Goal: Task Accomplishment & Management: Manage account settings

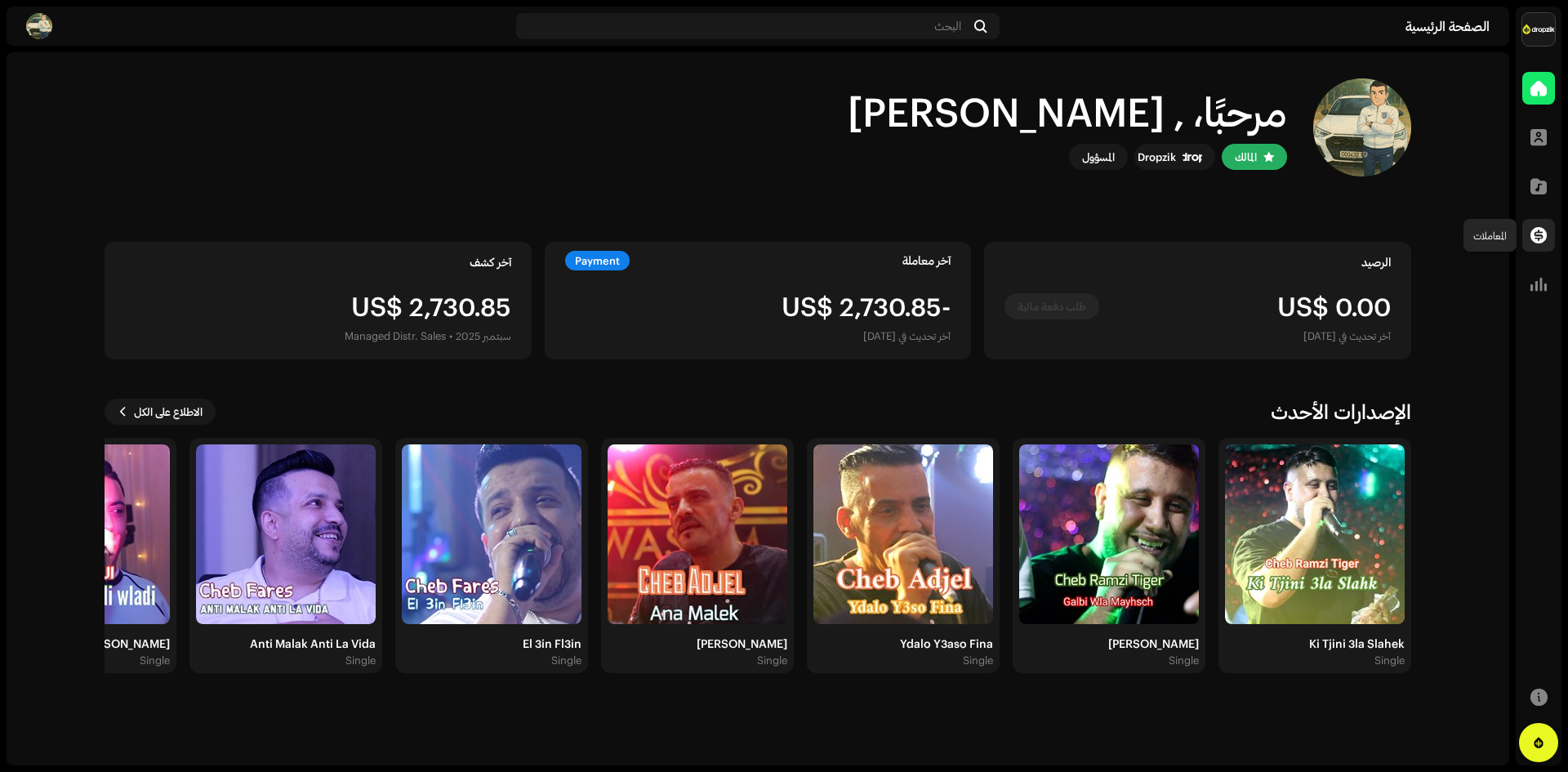
click at [1542, 237] on span at bounding box center [1538, 235] width 17 height 13
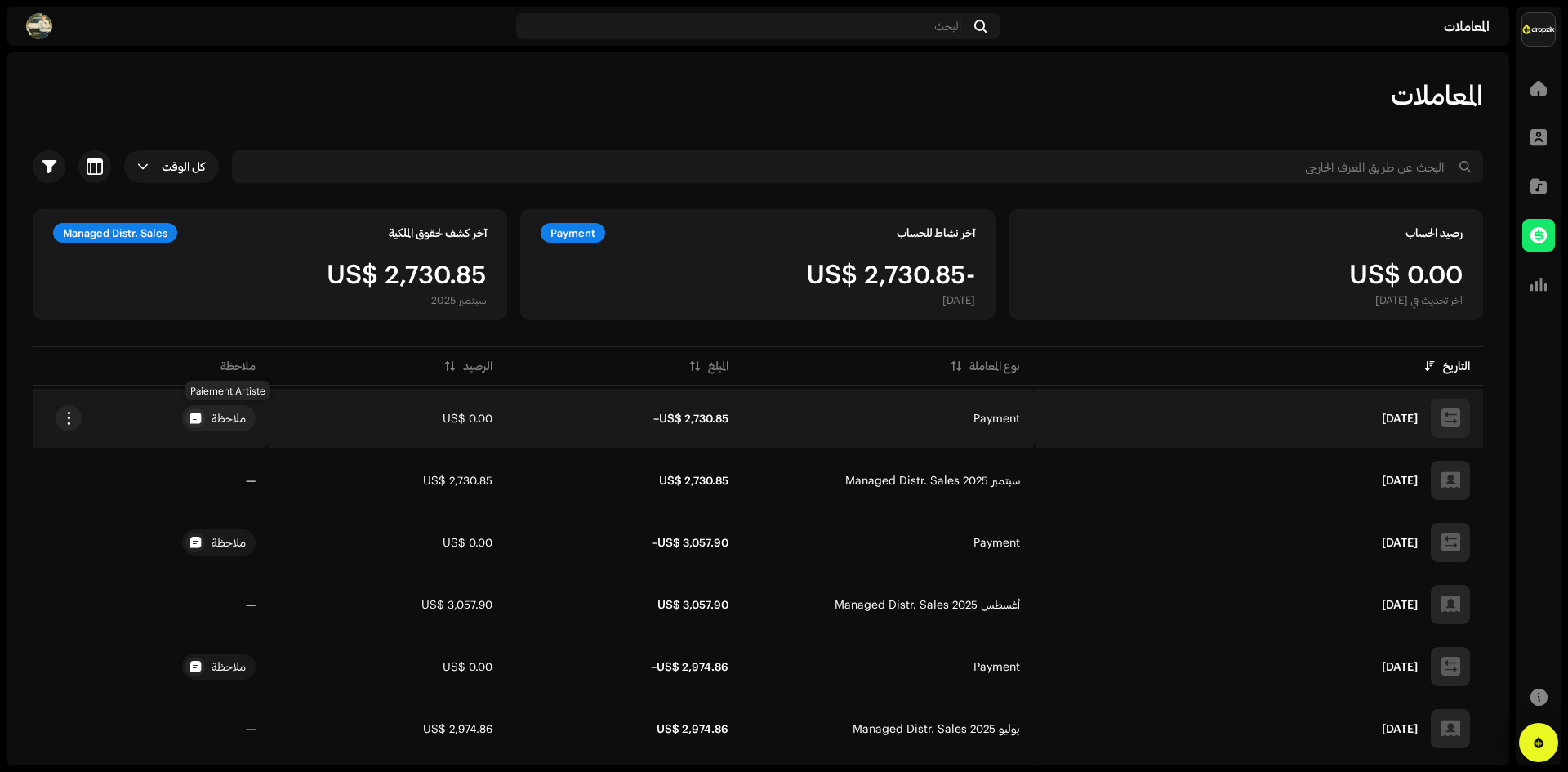
click at [205, 418] on div at bounding box center [195, 418] width 19 height 19
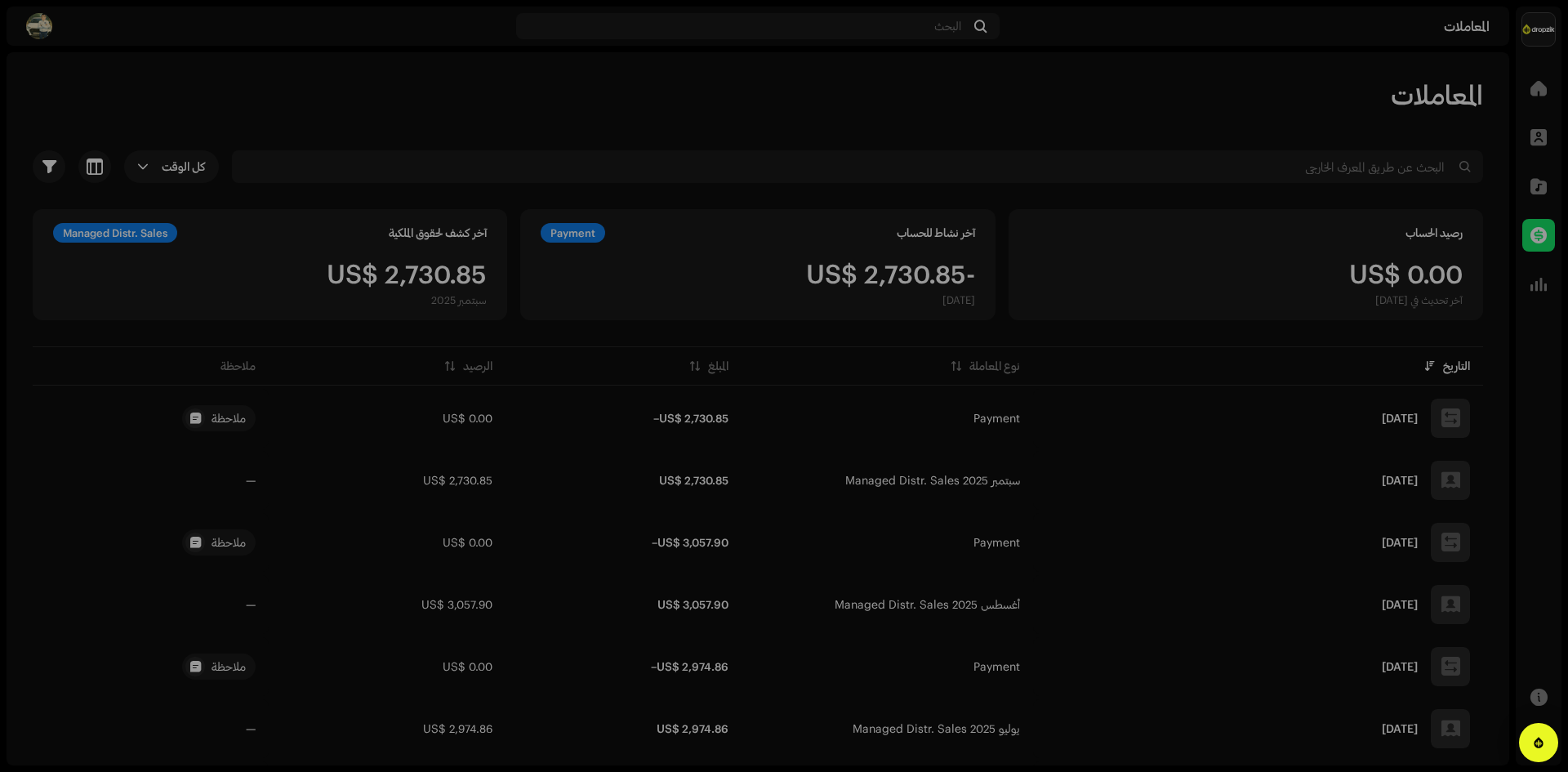
click at [1150, 489] on div "تفاصيل المعاملة نوع المعاملة Payment مبلغ الدخول – US$ 2,730.85 تاريخ الدخول [D…" at bounding box center [784, 386] width 1568 height 772
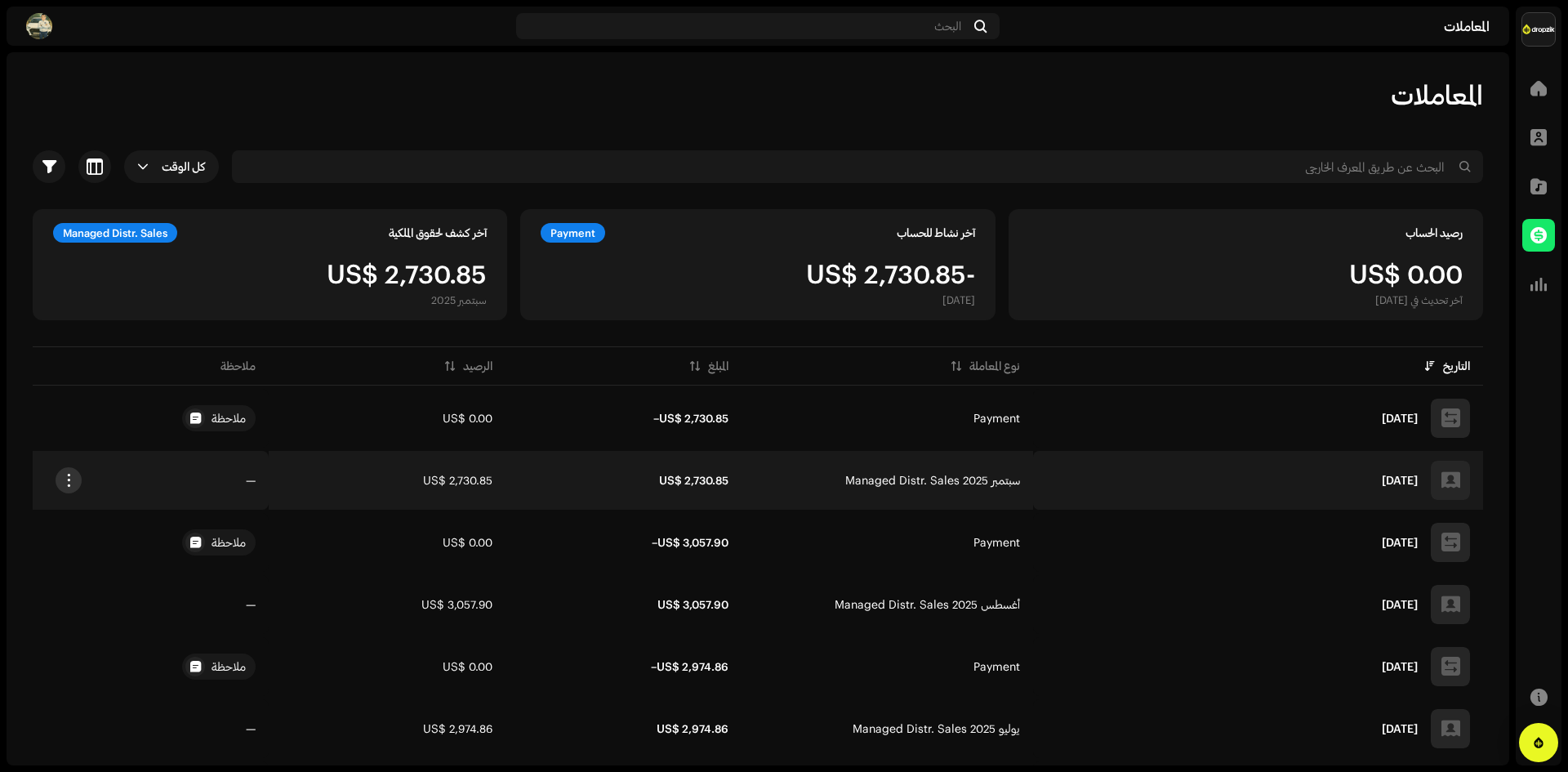
click at [76, 481] on button "button" at bounding box center [68, 480] width 26 height 26
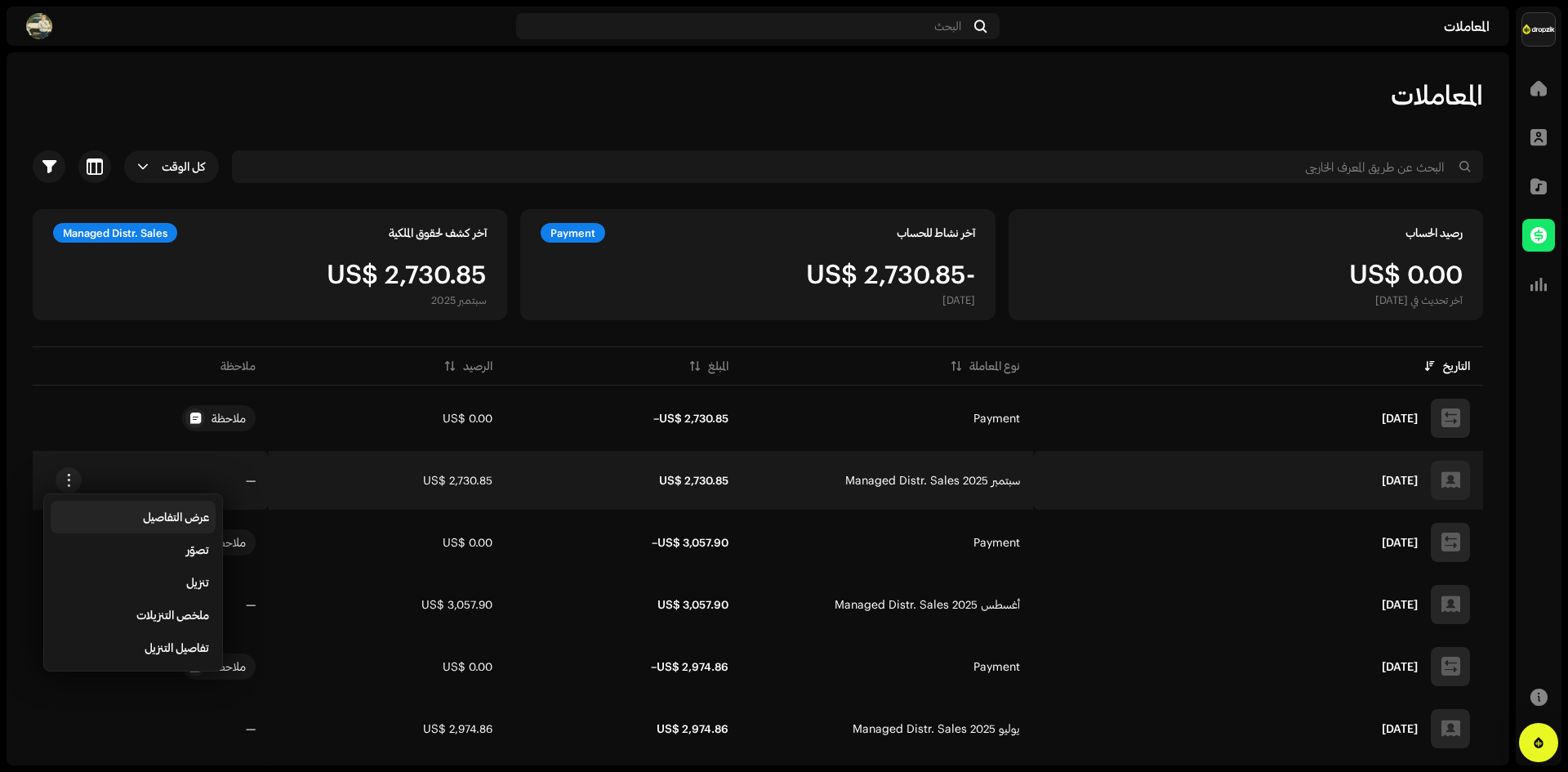
click at [200, 518] on span "عرض التفاصيل" at bounding box center [176, 517] width 67 height 13
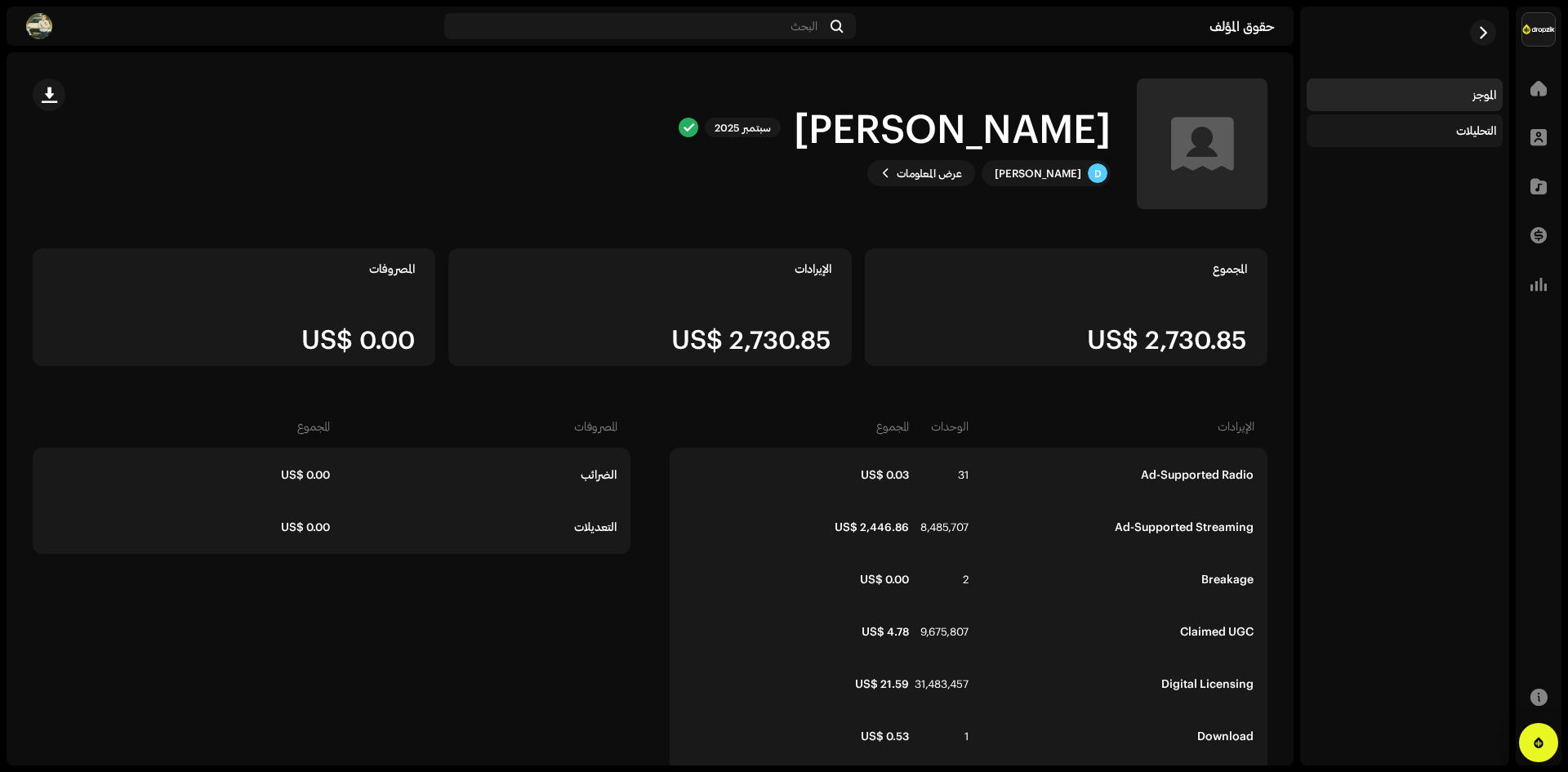
click at [1468, 127] on div "التحليلات" at bounding box center [1477, 131] width 40 height 13
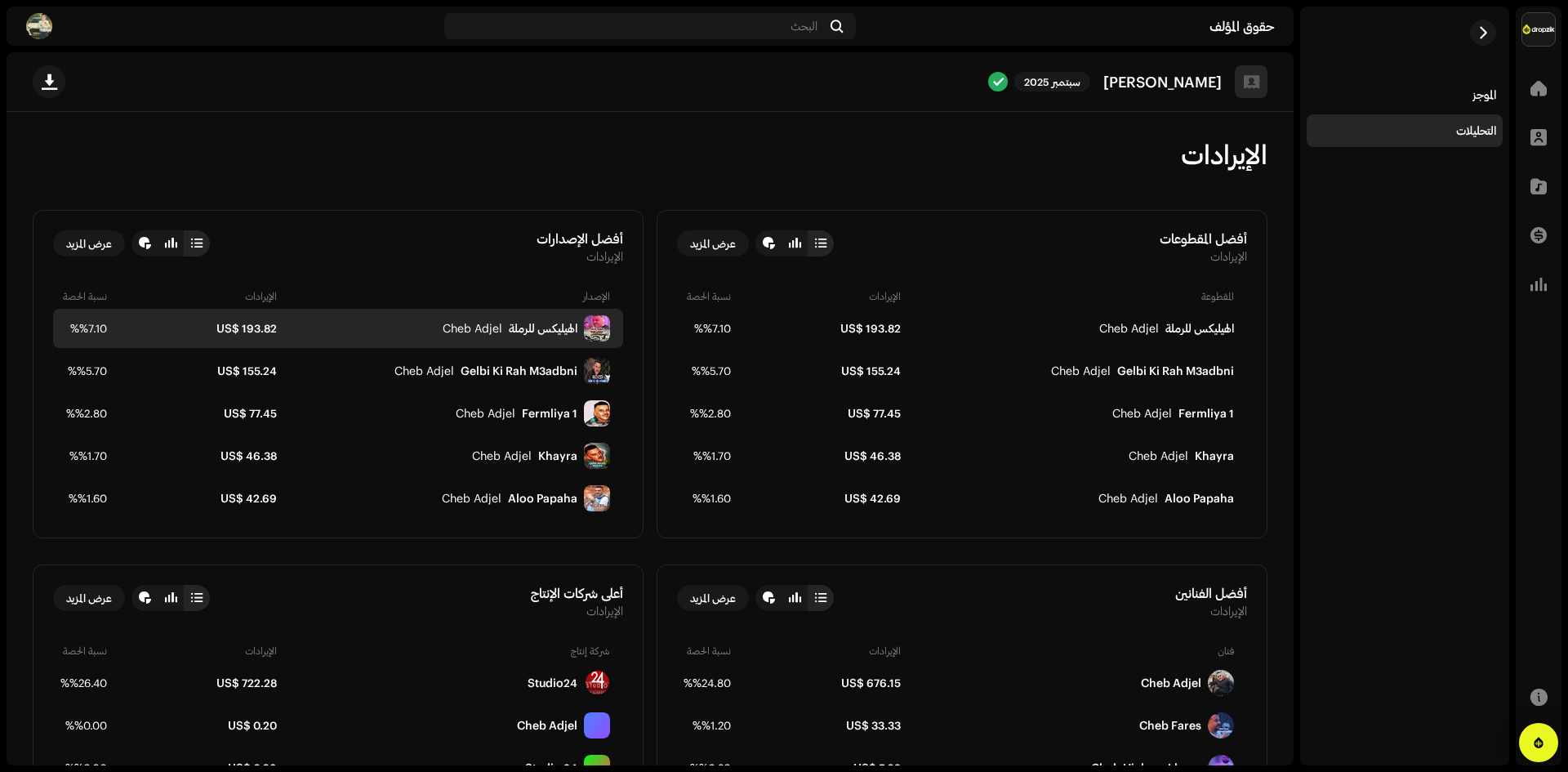
click at [519, 330] on div "الهيليكس للرملة" at bounding box center [543, 328] width 68 height 13
click at [611, 330] on img at bounding box center [597, 329] width 26 height 26
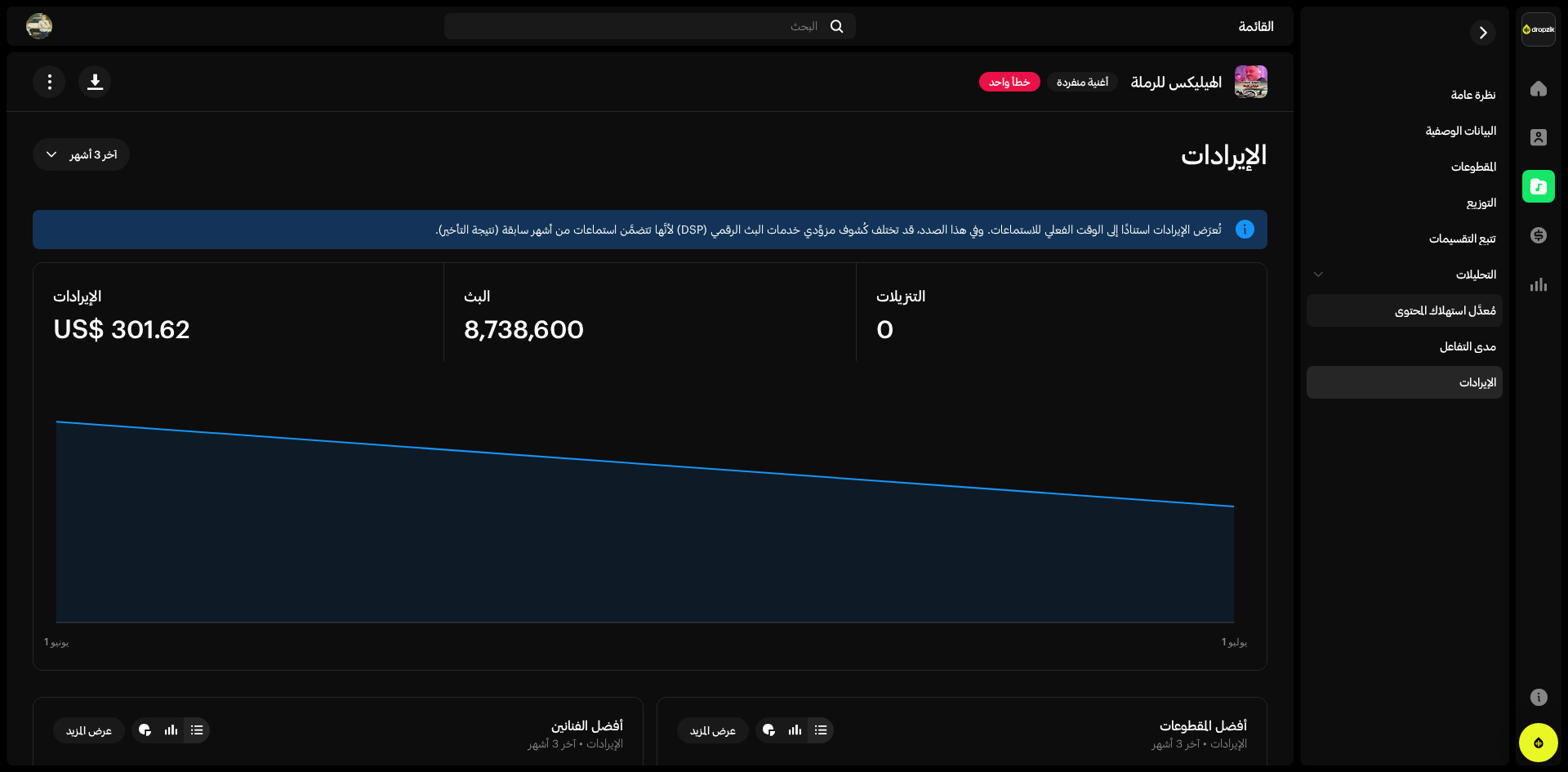
click at [1462, 313] on div "مُعدَّل استهلاك المحتوى" at bounding box center [1446, 310] width 102 height 13
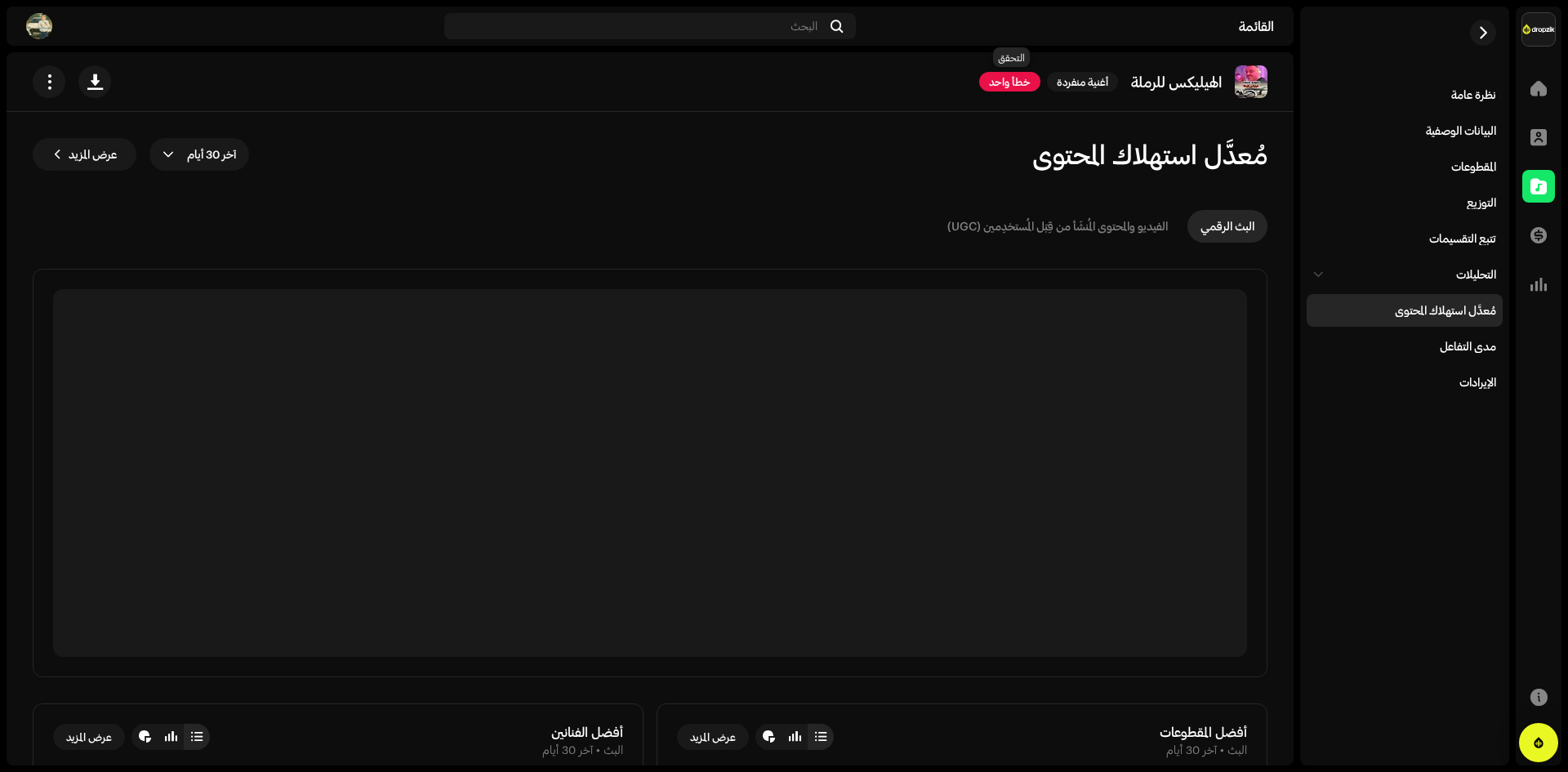
click at [1010, 84] on span "خطأ واحد" at bounding box center [1010, 81] width 61 height 19
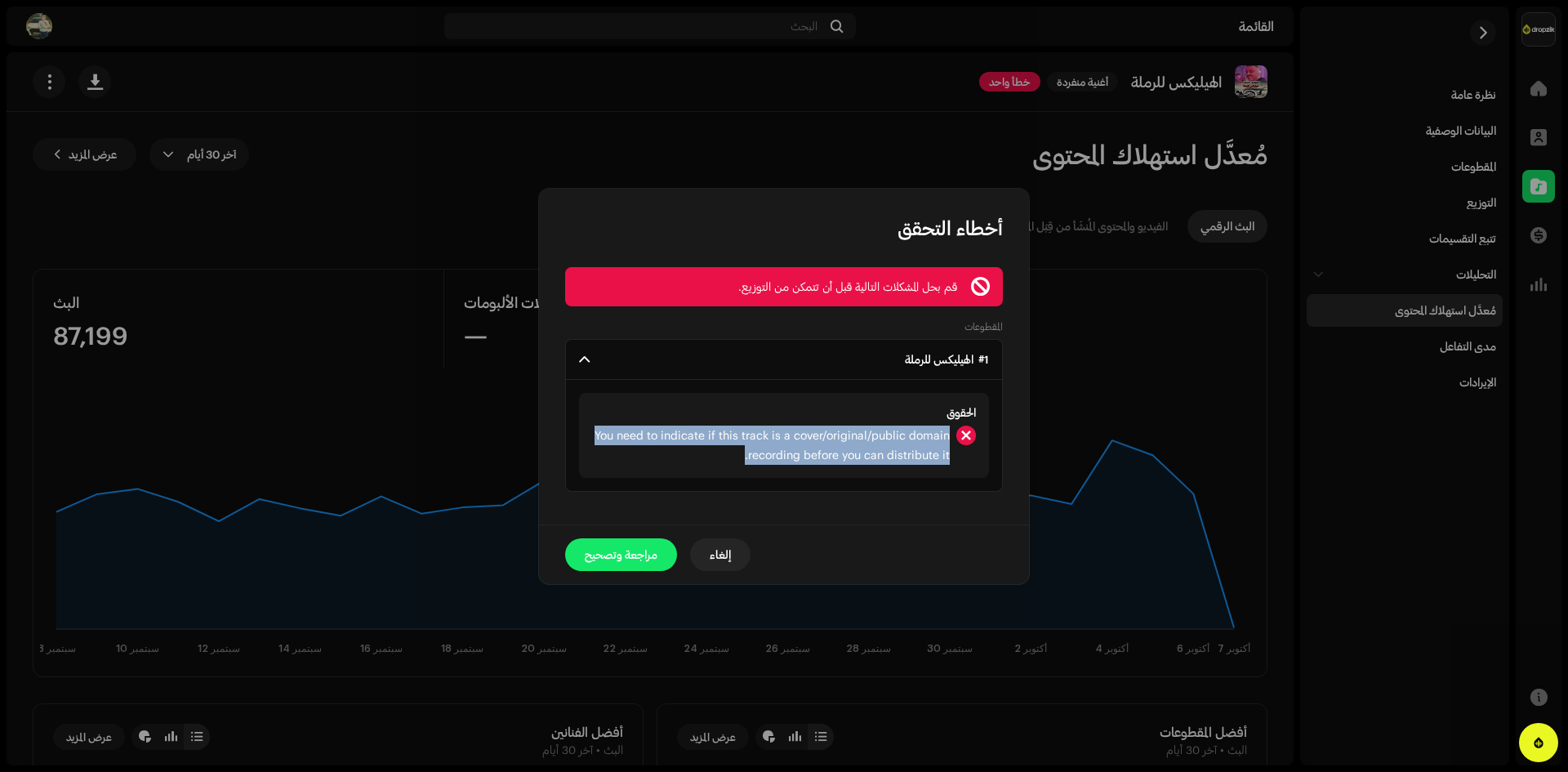
drag, startPoint x: 736, startPoint y: 453, endPoint x: 767, endPoint y: 413, distance: 50.6
click at [767, 413] on div "الحقوق You need to indicate if this track is a cover/original/public domain rec…" at bounding box center [784, 436] width 410 height 85
copy div "الحقوق You need to indicate if this track is a cover/original/public domain rec…"
click at [635, 553] on span "مراجعة وتصحيح" at bounding box center [621, 554] width 73 height 32
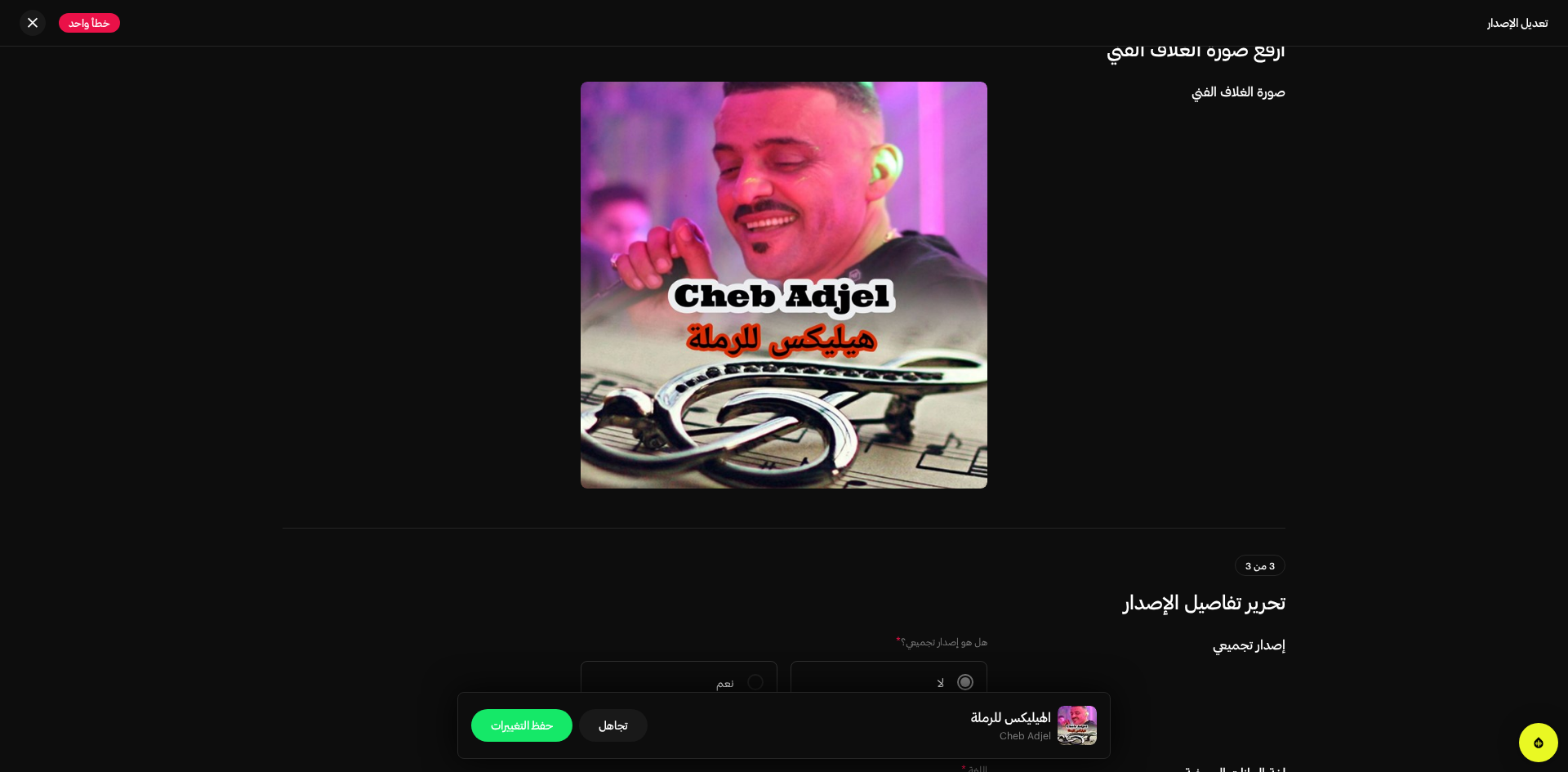
scroll to position [81, 0]
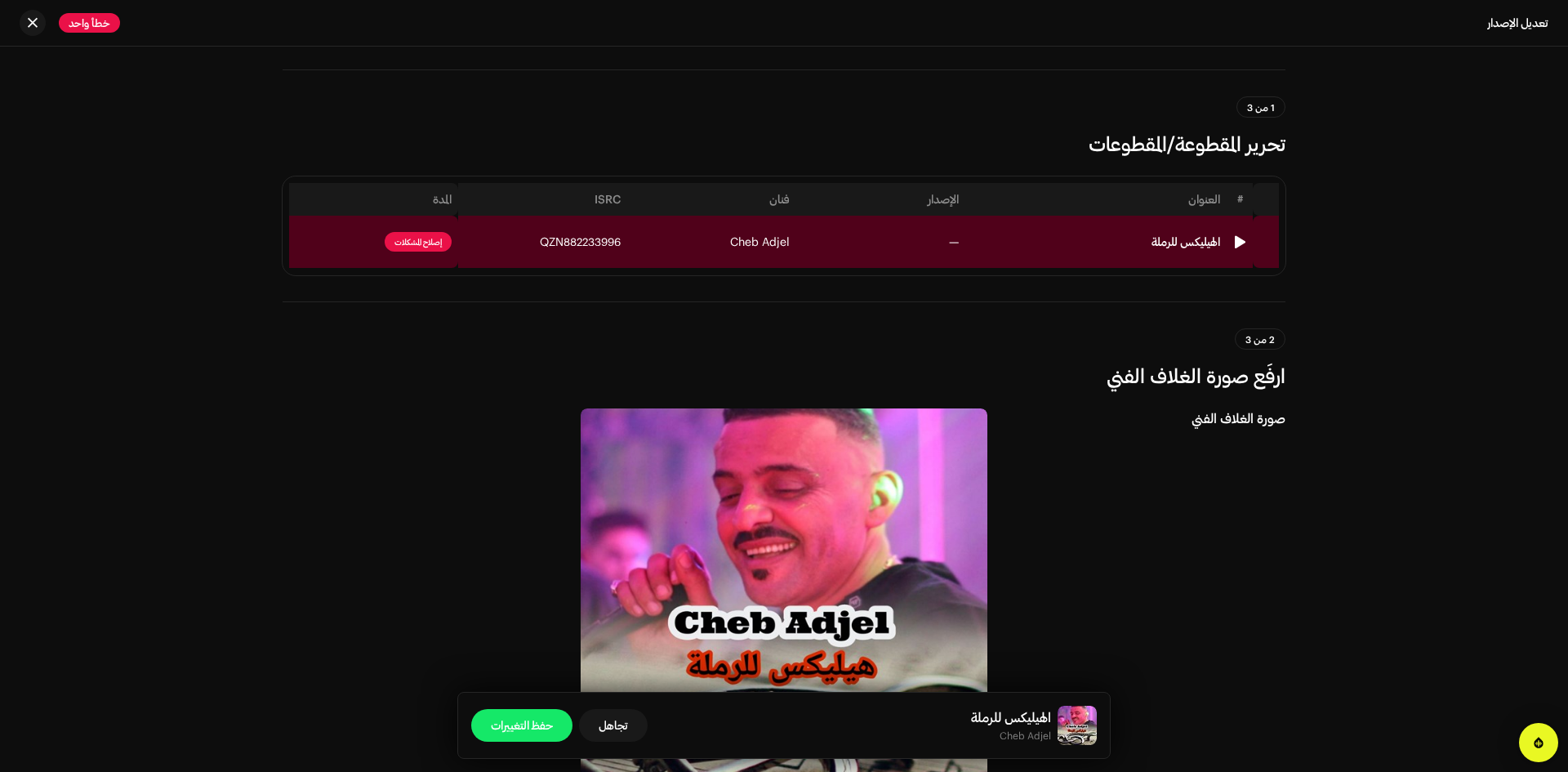
click at [413, 243] on span "إصلاح المشكلات" at bounding box center [418, 242] width 67 height 19
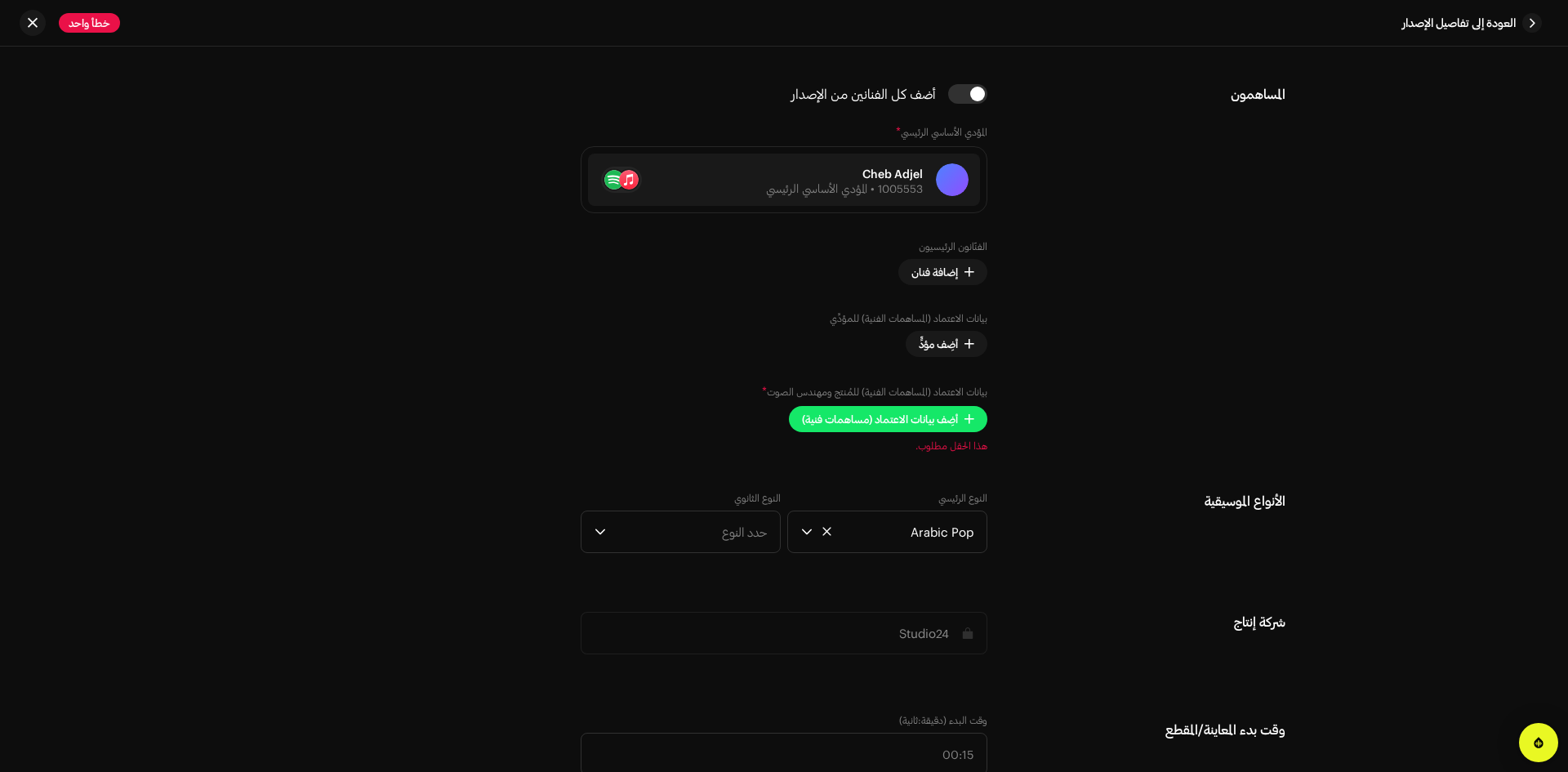
scroll to position [1023, 0]
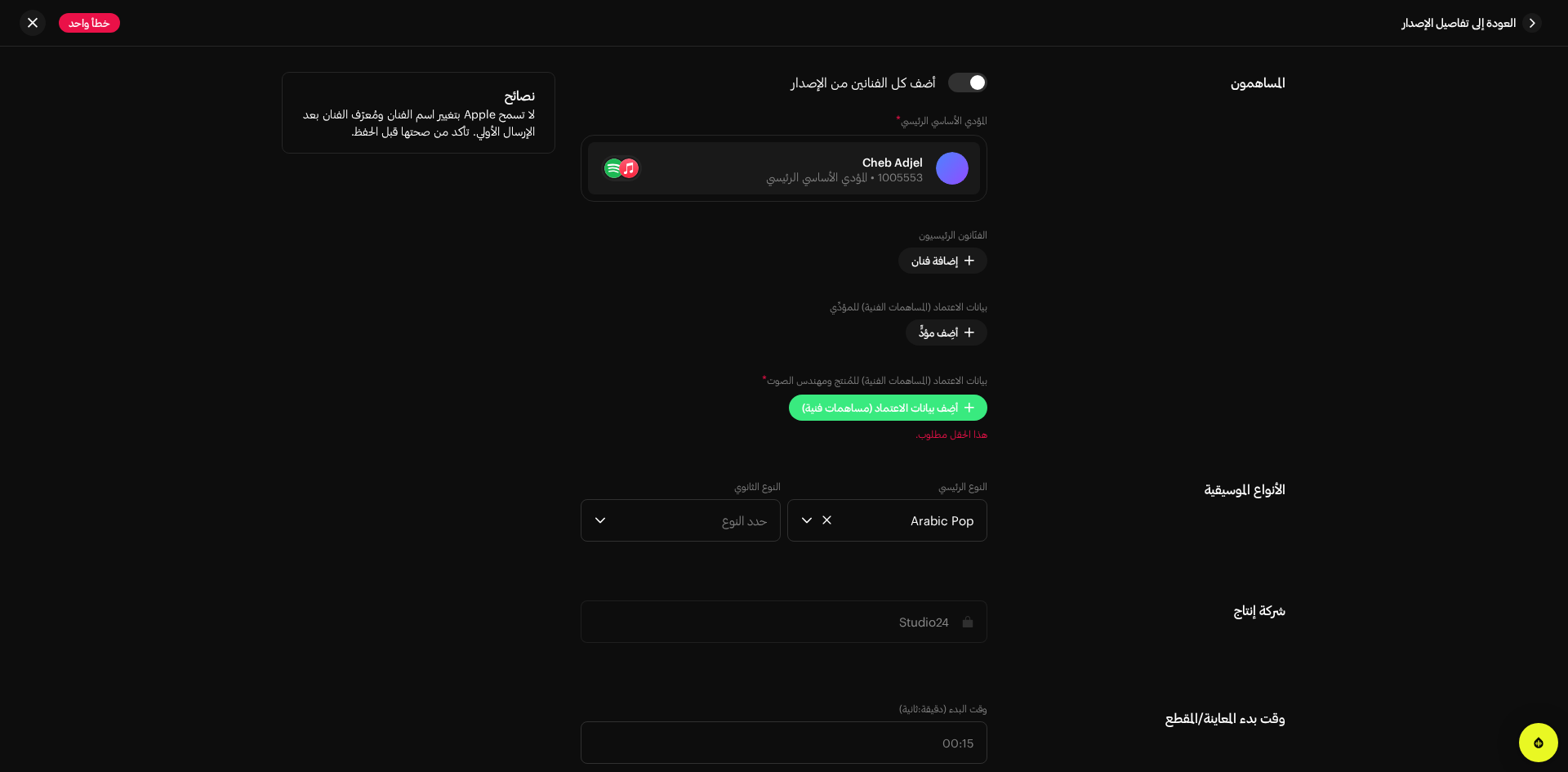
click at [950, 412] on span "أضِف بيانات الاعتماد (مساهمات فنية)" at bounding box center [880, 407] width 156 height 32
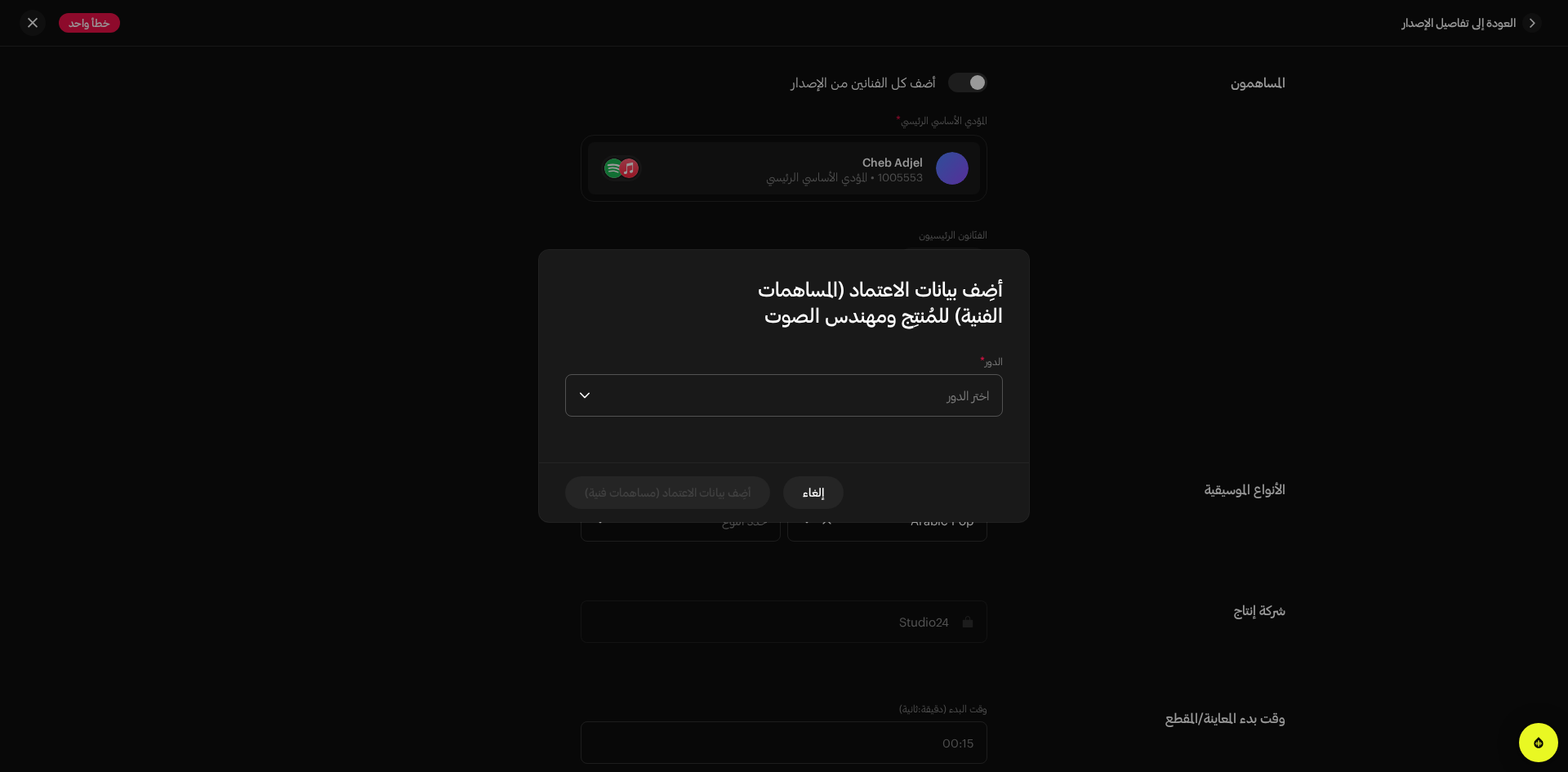
click at [948, 397] on span "اختر الدور" at bounding box center [794, 395] width 392 height 41
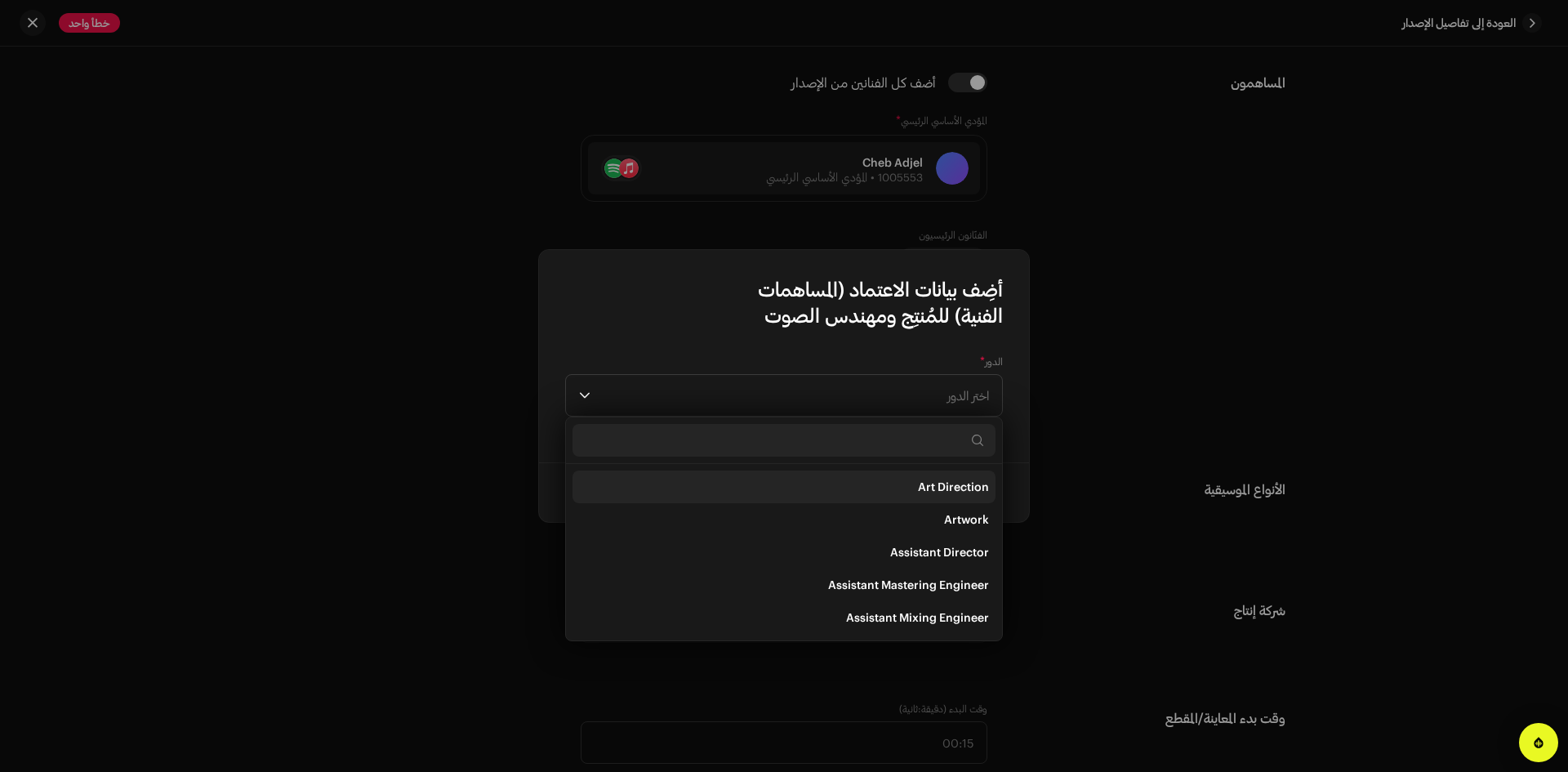
click at [957, 481] on span "Art Direction" at bounding box center [953, 486] width 71 height 17
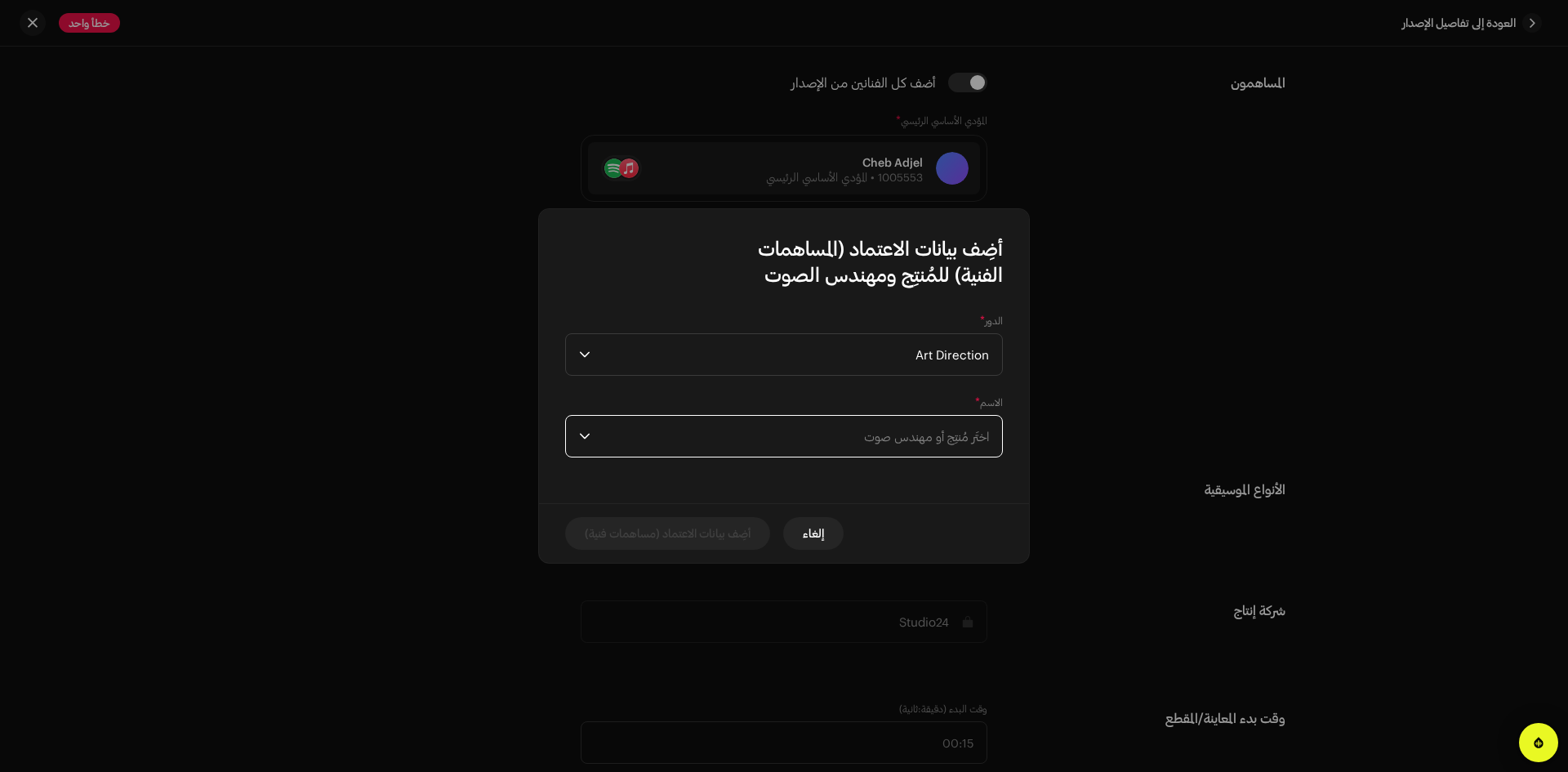
click at [944, 442] on span "اختَر مُنتِج أو مهندس صوت" at bounding box center [927, 436] width 125 height 15
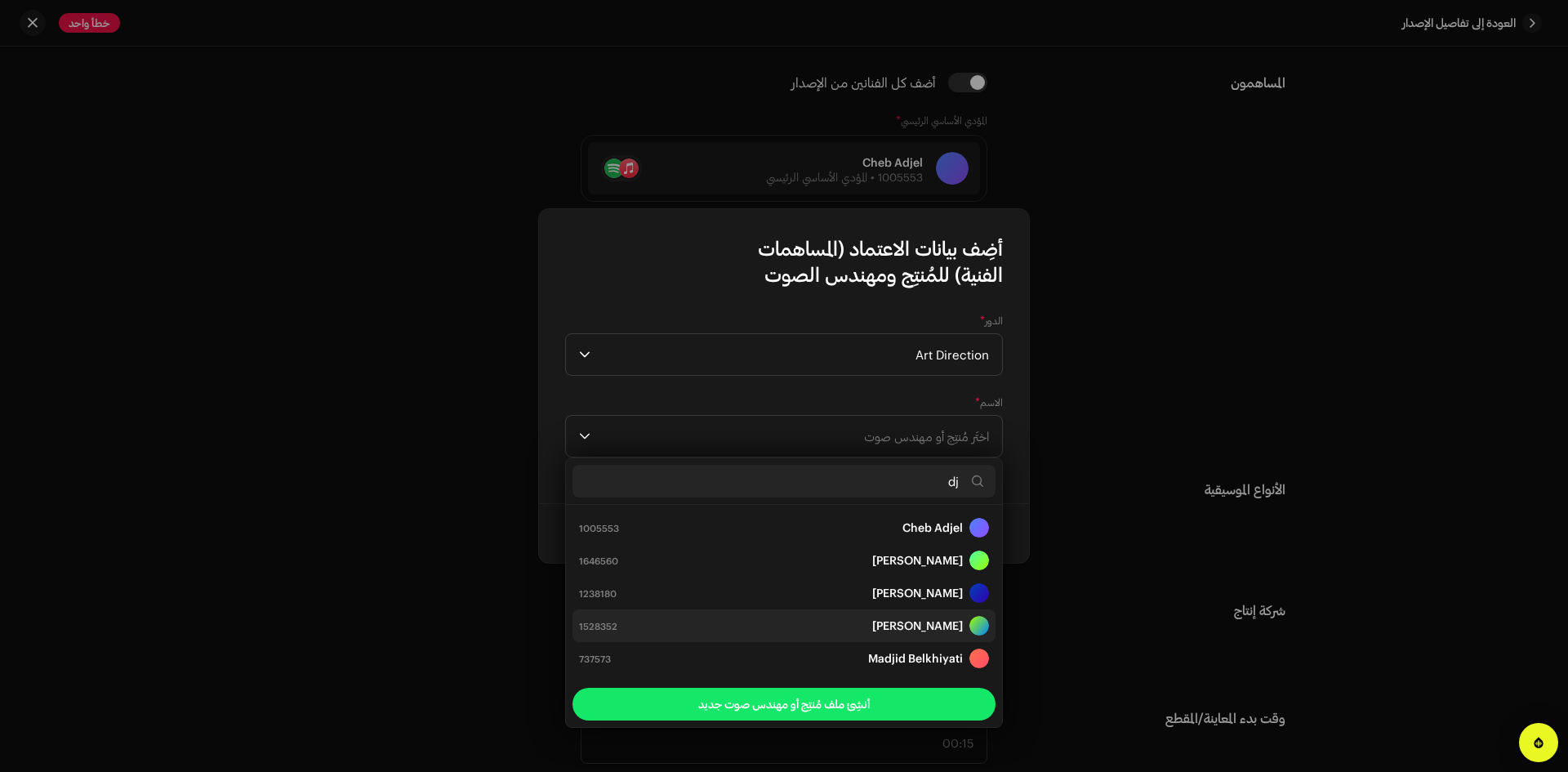
type input "dj"
click at [903, 623] on strong "[PERSON_NAME]" at bounding box center [918, 626] width 91 height 17
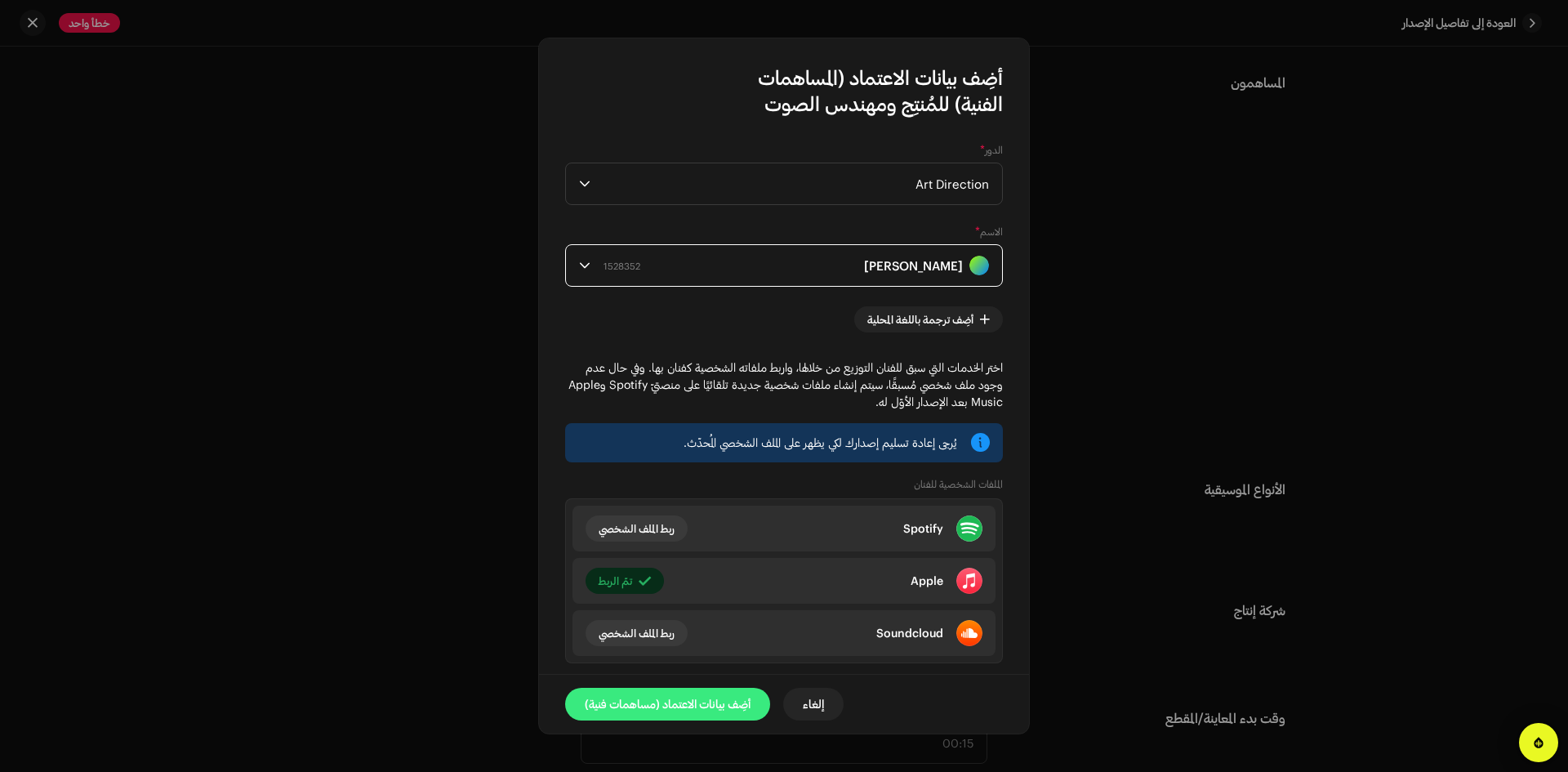
click at [685, 707] on span "أضِف بيانات الاعتماد (مساهمات فنية)" at bounding box center [667, 704] width 166 height 32
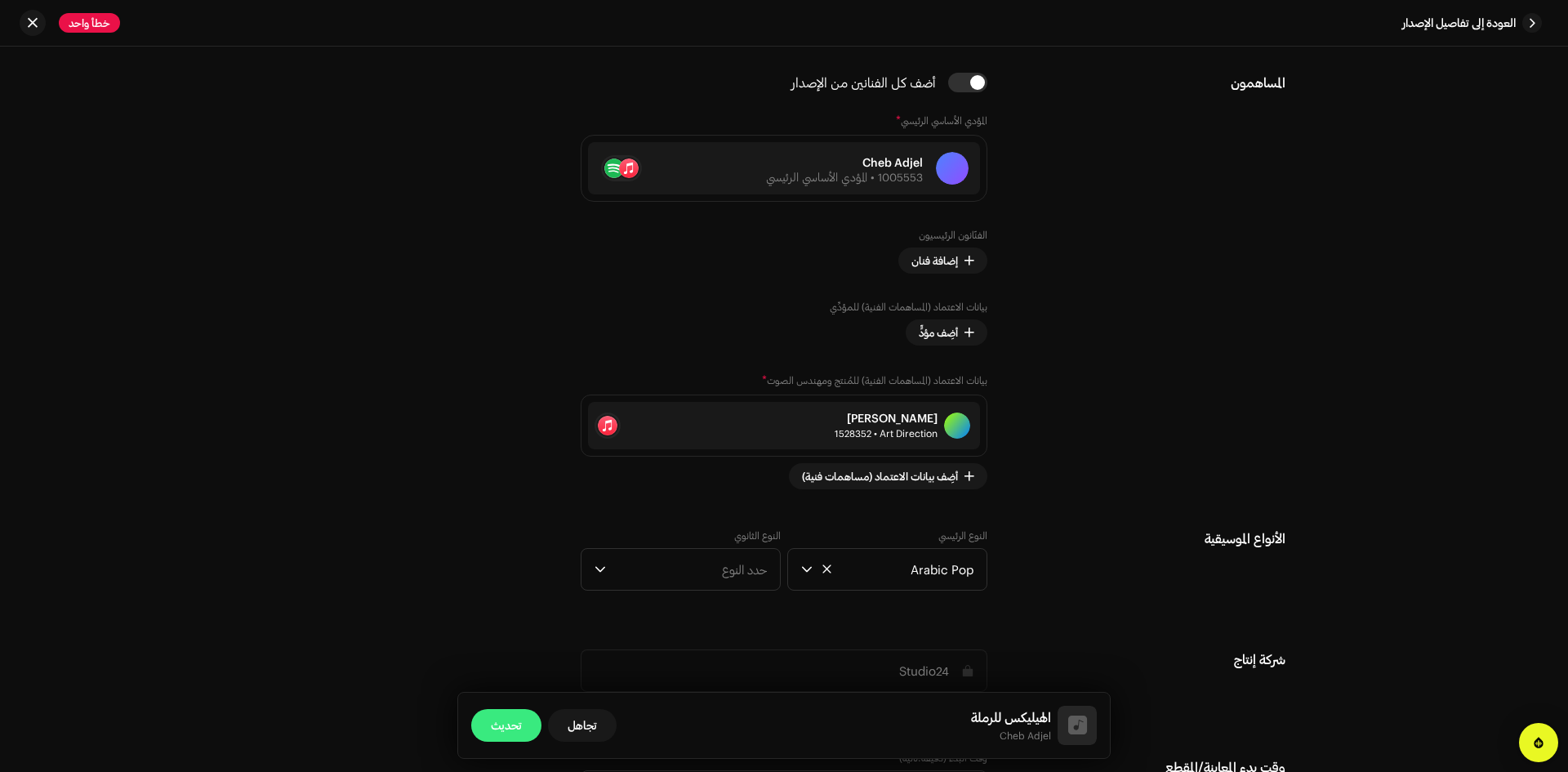
click at [519, 718] on span "تحديث" at bounding box center [505, 725] width 31 height 32
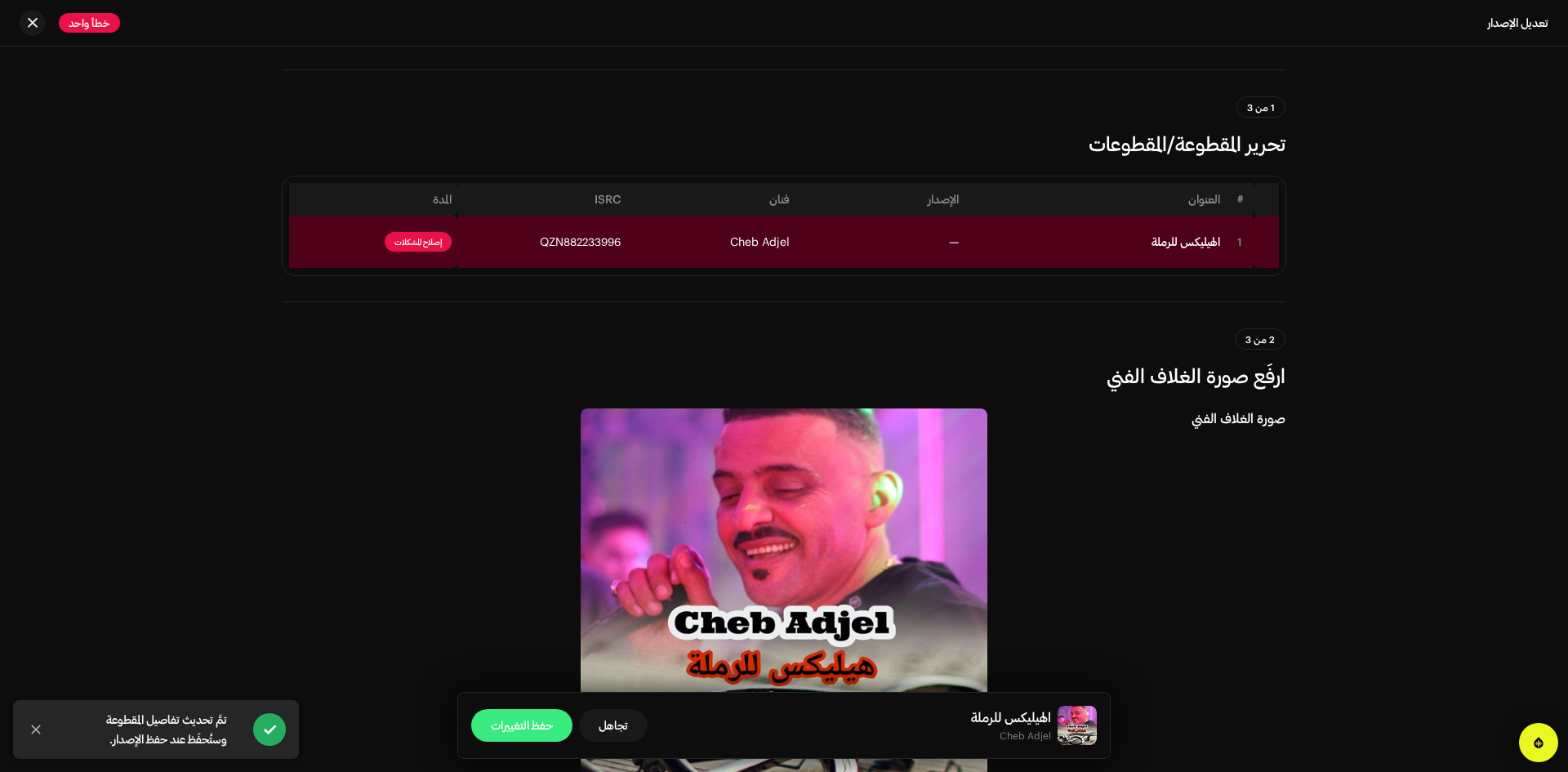
click at [494, 732] on span "حفظ التغييرات" at bounding box center [521, 725] width 62 height 32
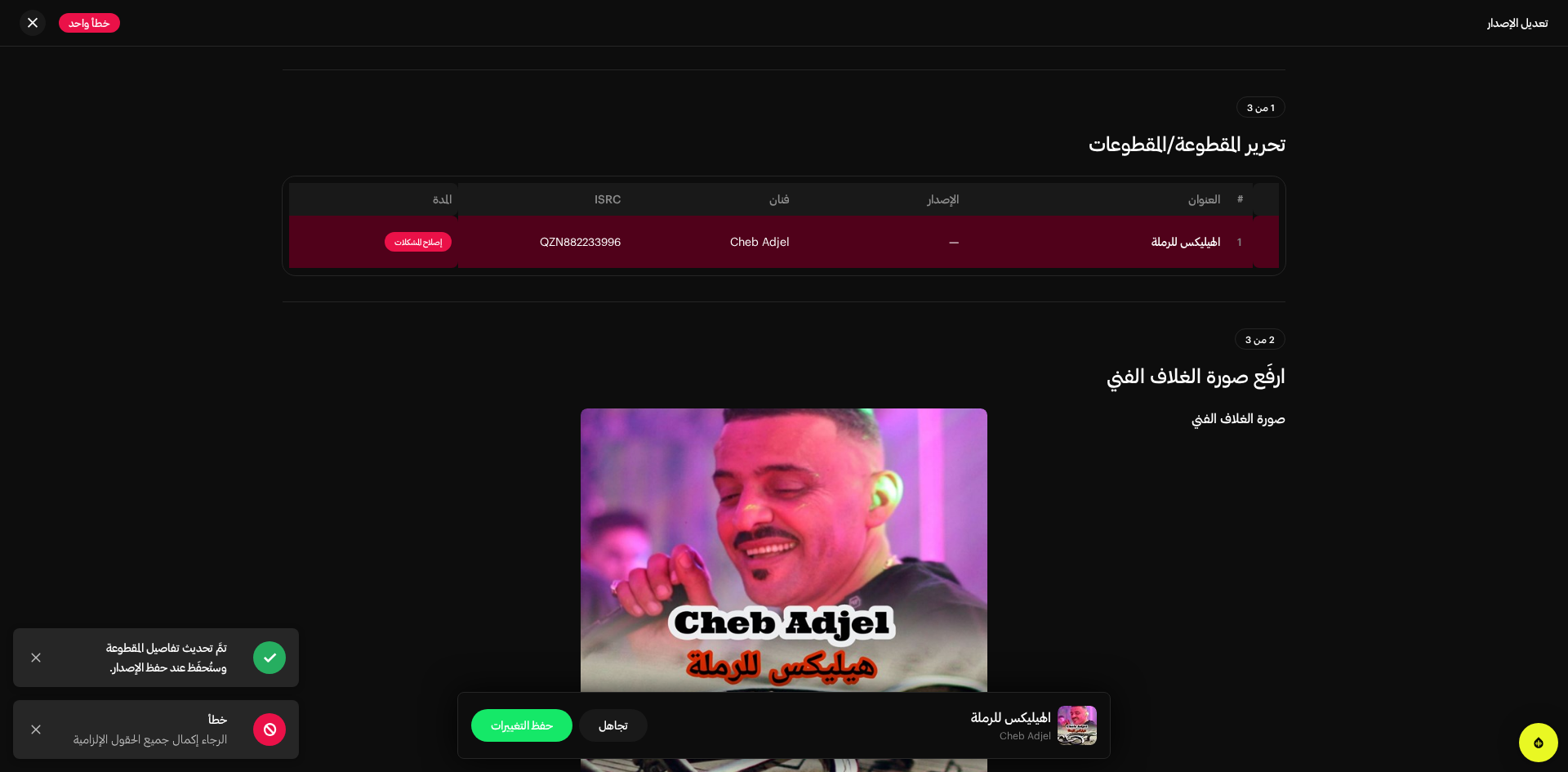
click at [182, 513] on div "تم توزيع هذا الإصدار: لا يمكن تعديل بعض الحقول دون الإزالة الكاملة 1 من 3 تحرير…" at bounding box center [784, 409] width 1568 height 726
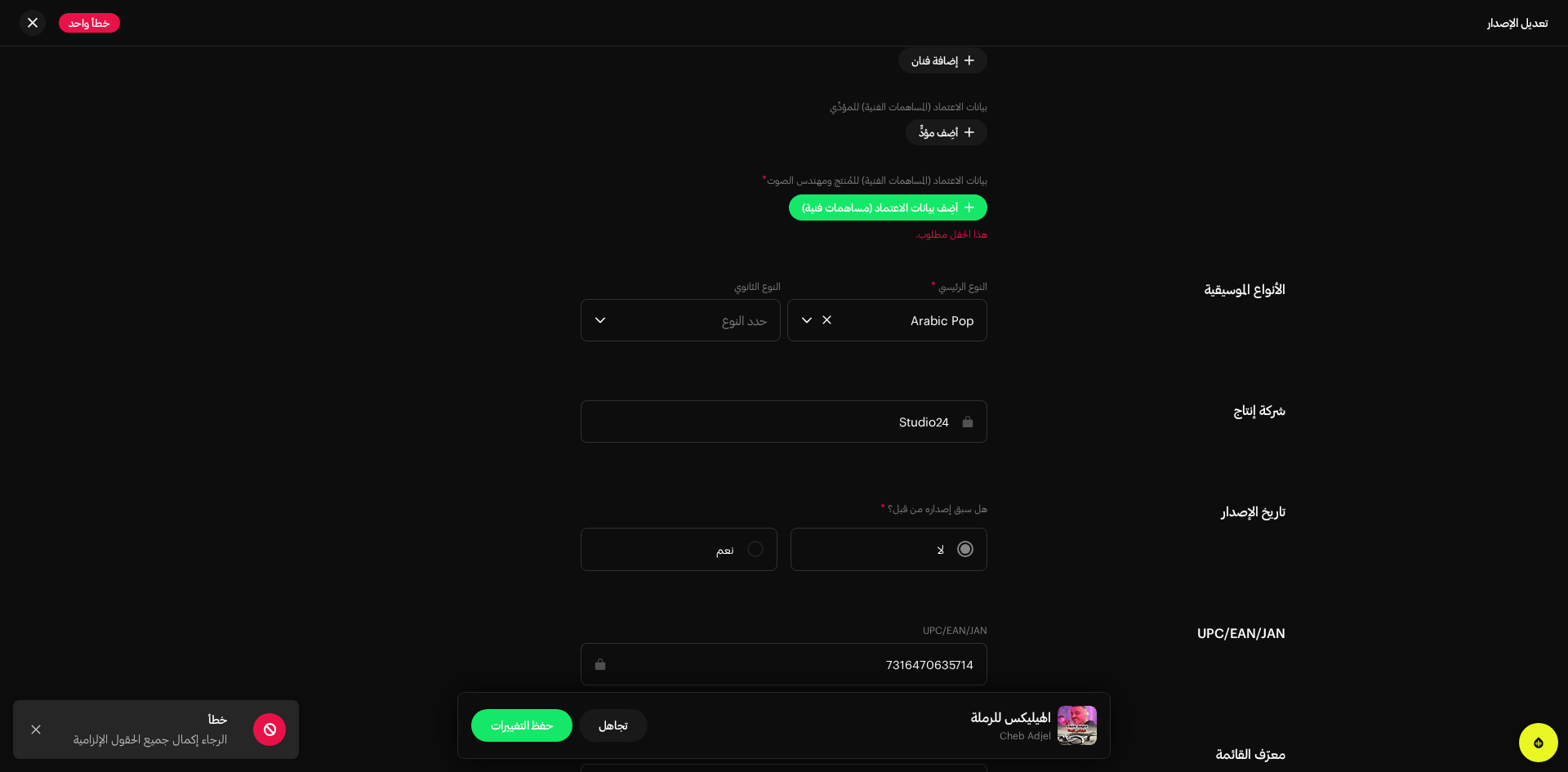
scroll to position [1880, 0]
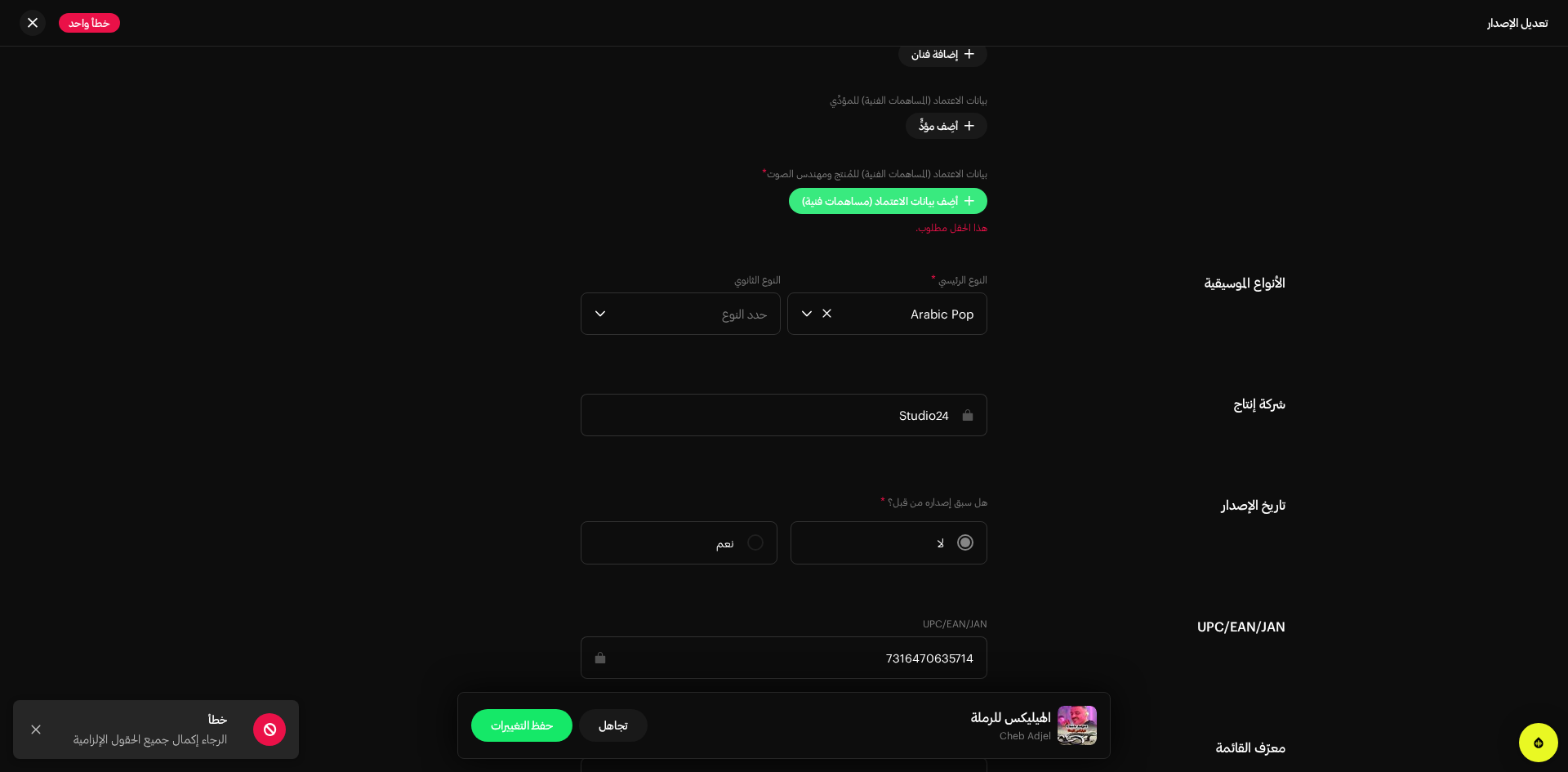
click at [921, 206] on span "أضِف بيانات الاعتماد (مساهمات فنية)" at bounding box center [880, 201] width 156 height 32
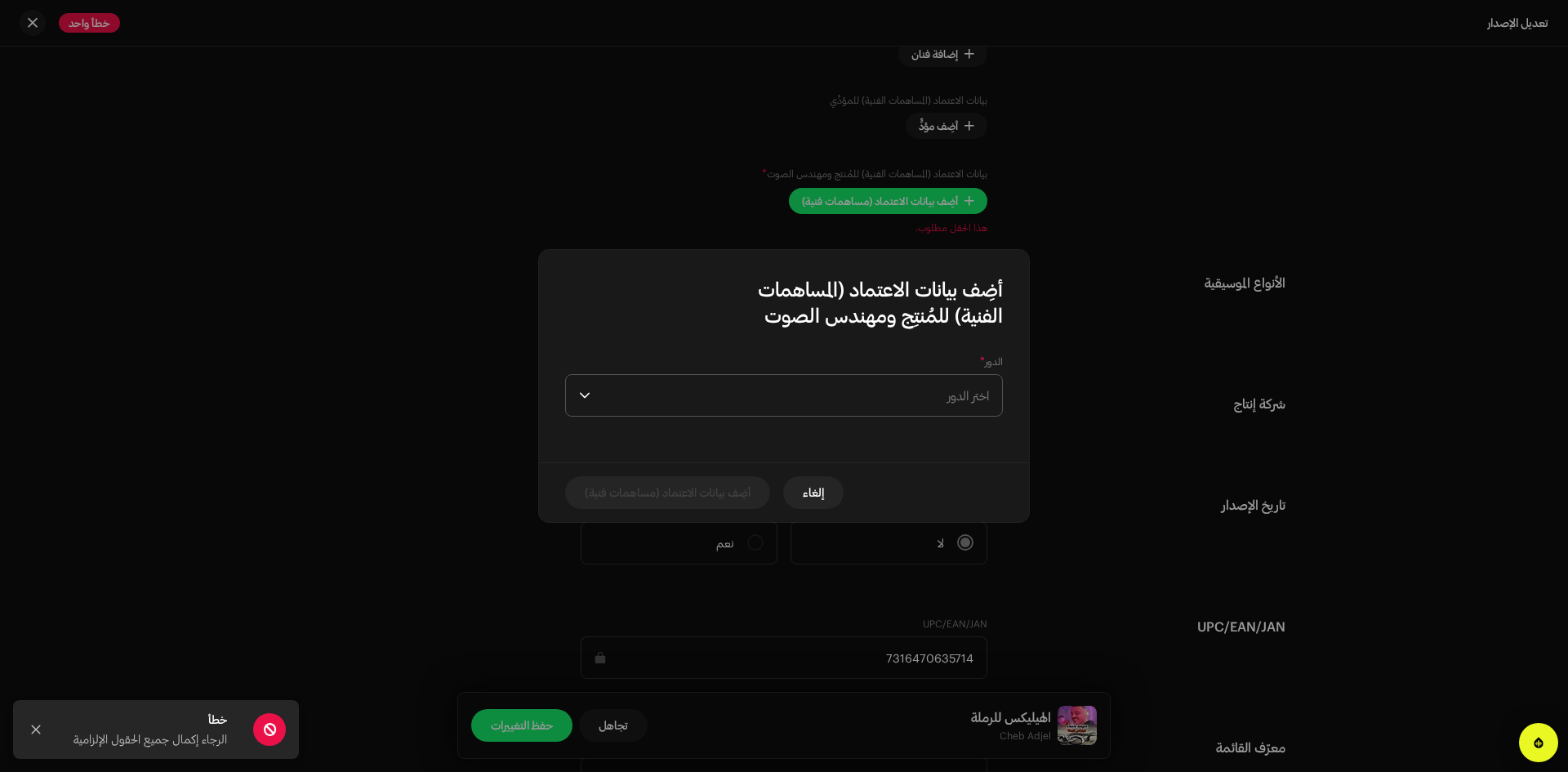
click at [908, 387] on span "اختر الدور" at bounding box center [794, 395] width 392 height 41
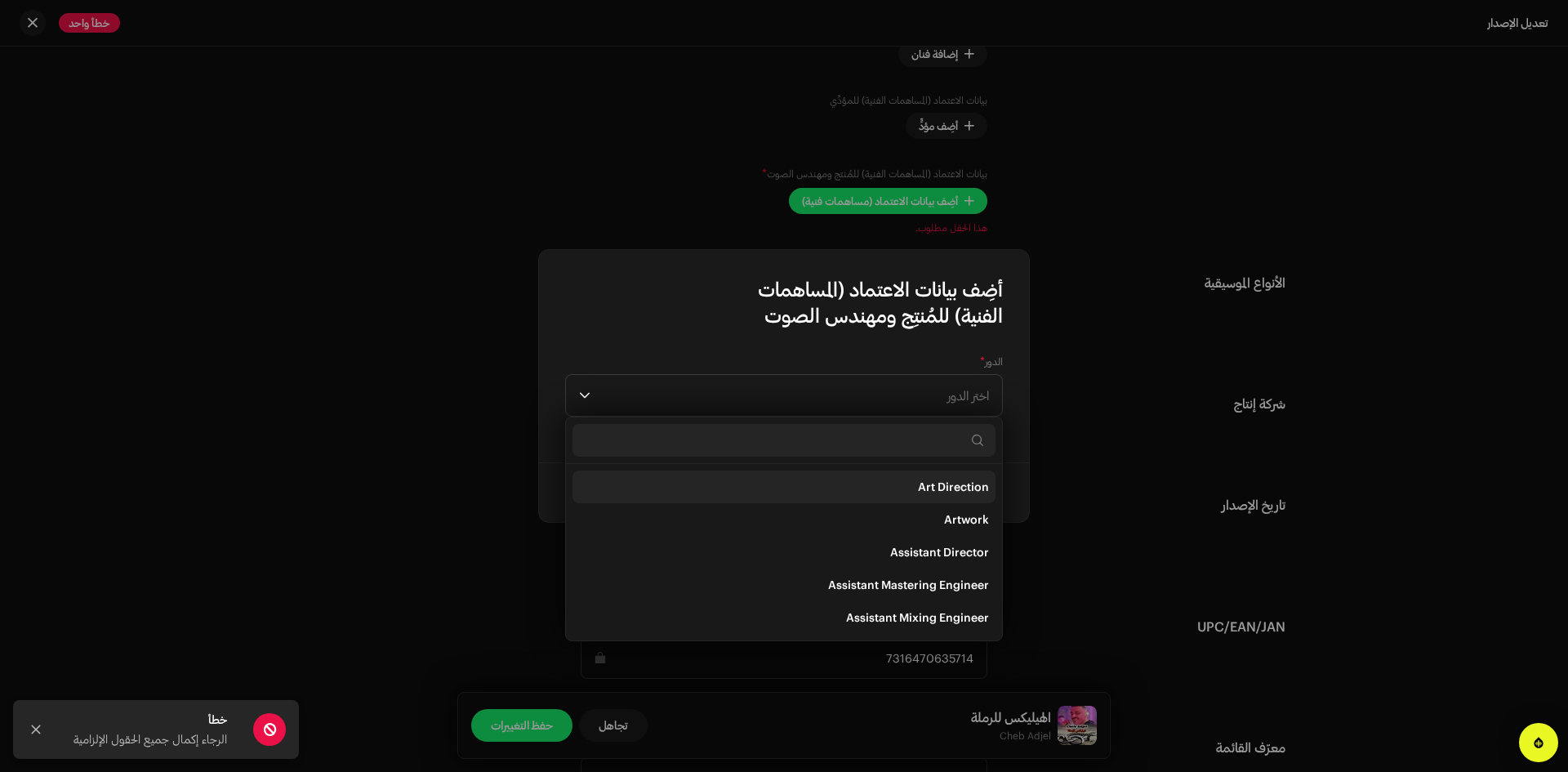
click at [951, 485] on span "Art Direction" at bounding box center [953, 486] width 71 height 17
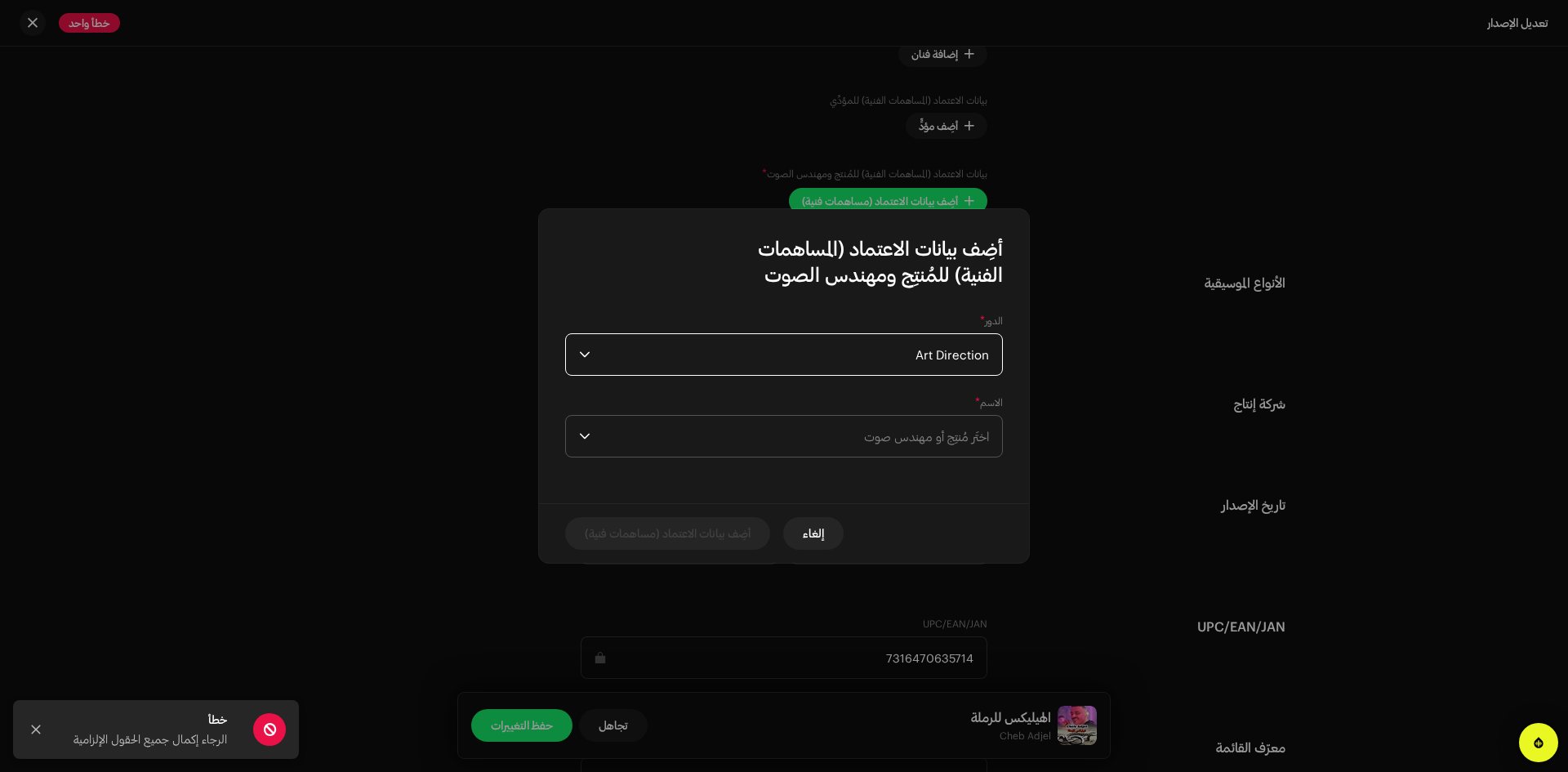
click at [933, 431] on span "اختَر مُنتِج أو مهندس صوت" at bounding box center [927, 436] width 125 height 15
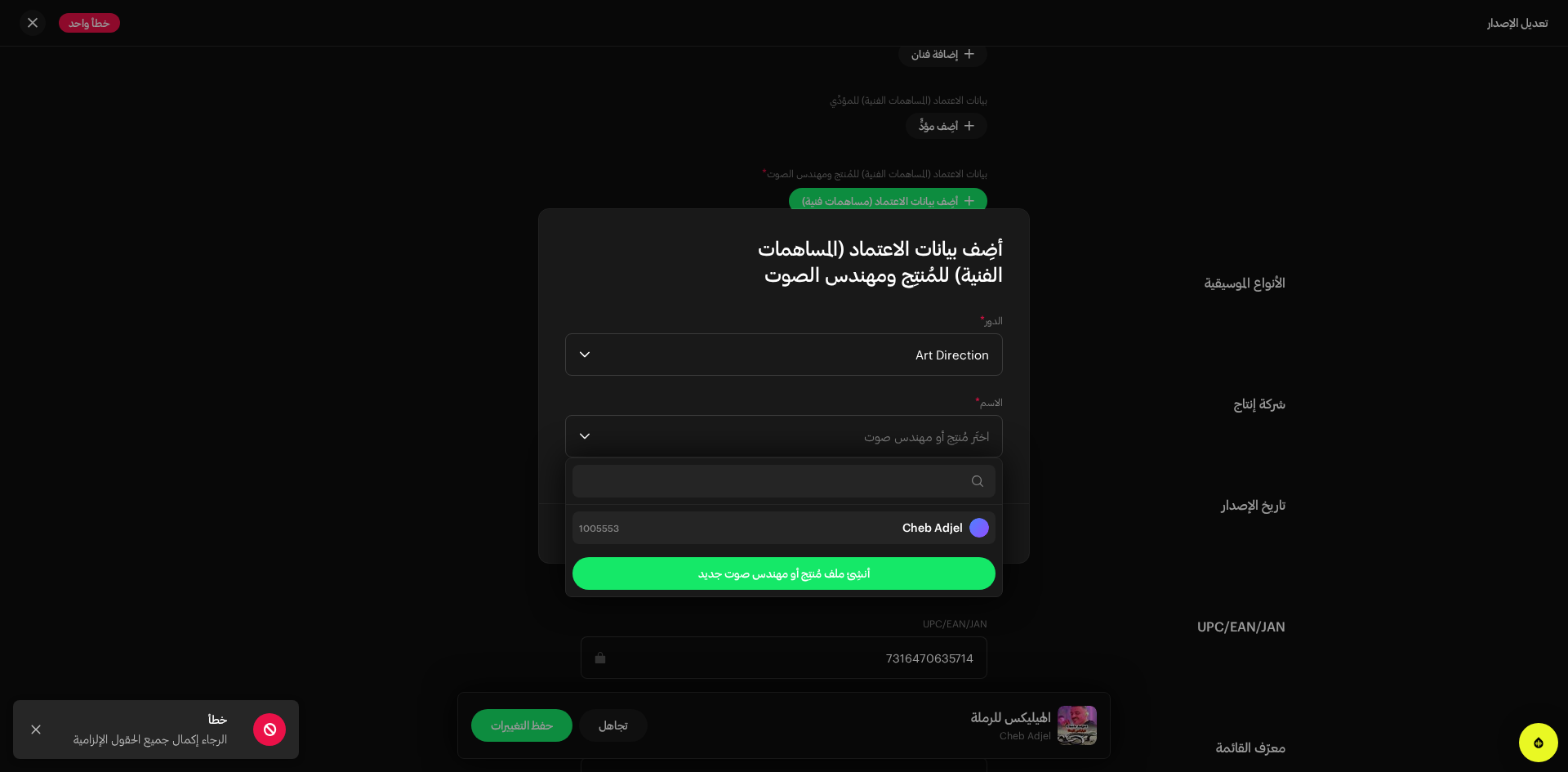
click at [916, 532] on strong "Cheb Adjel" at bounding box center [932, 528] width 60 height 17
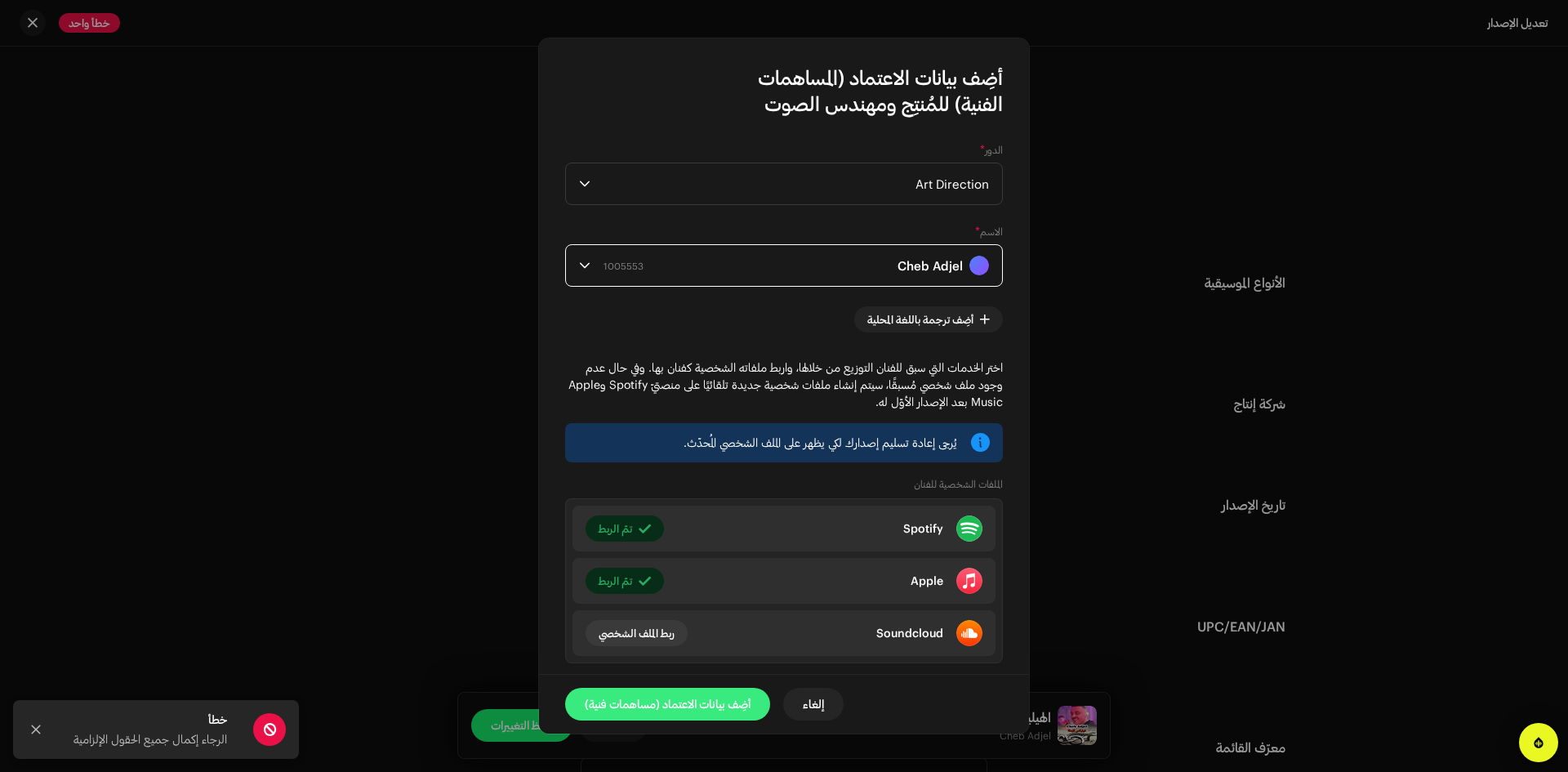
click at [675, 705] on span "أضِف بيانات الاعتماد (مساهمات فنية)" at bounding box center [667, 704] width 166 height 32
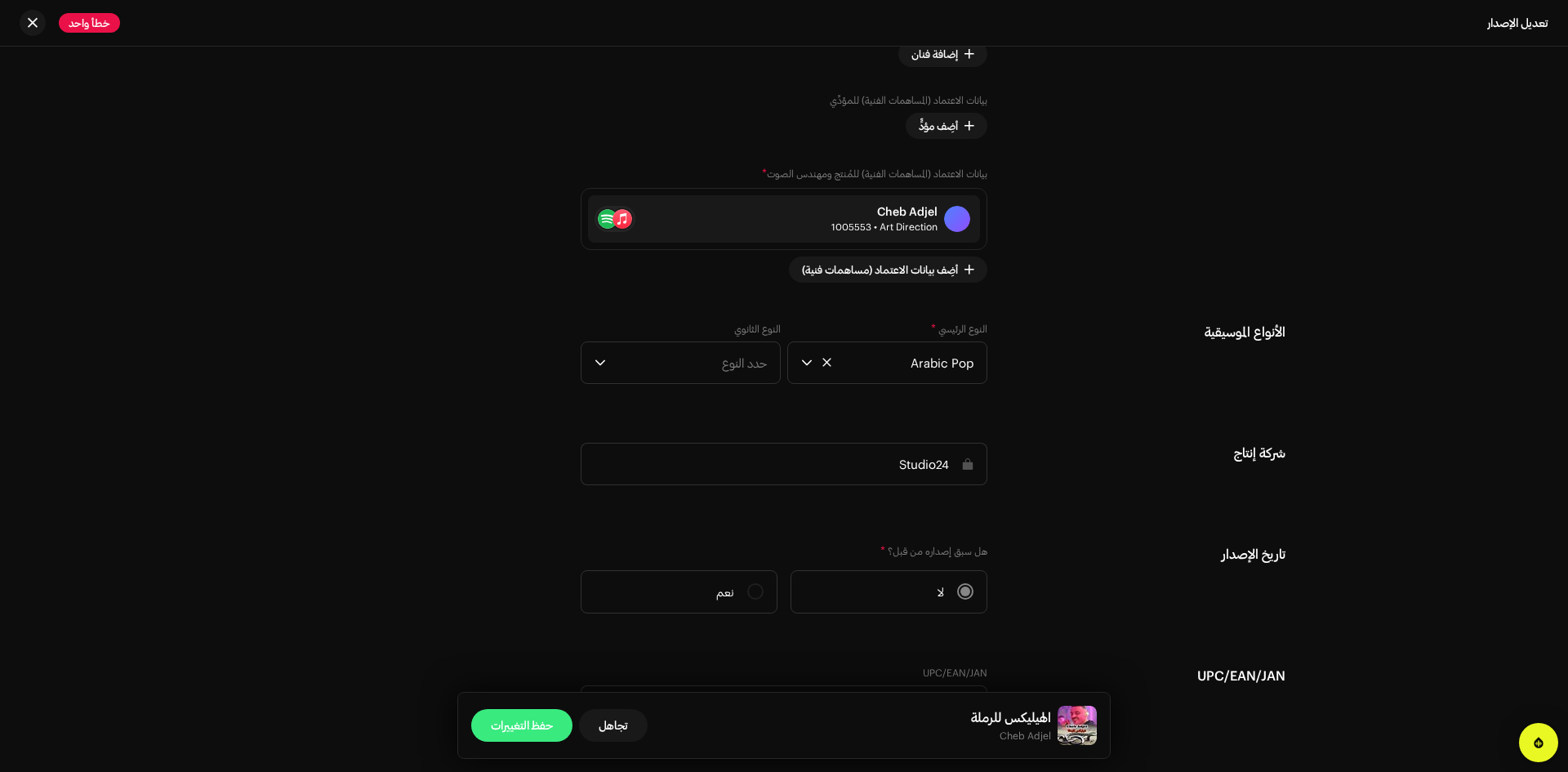
click at [528, 730] on span "حفظ التغييرات" at bounding box center [521, 725] width 62 height 32
click at [526, 724] on span "حفظ التغييرات" at bounding box center [521, 725] width 62 height 32
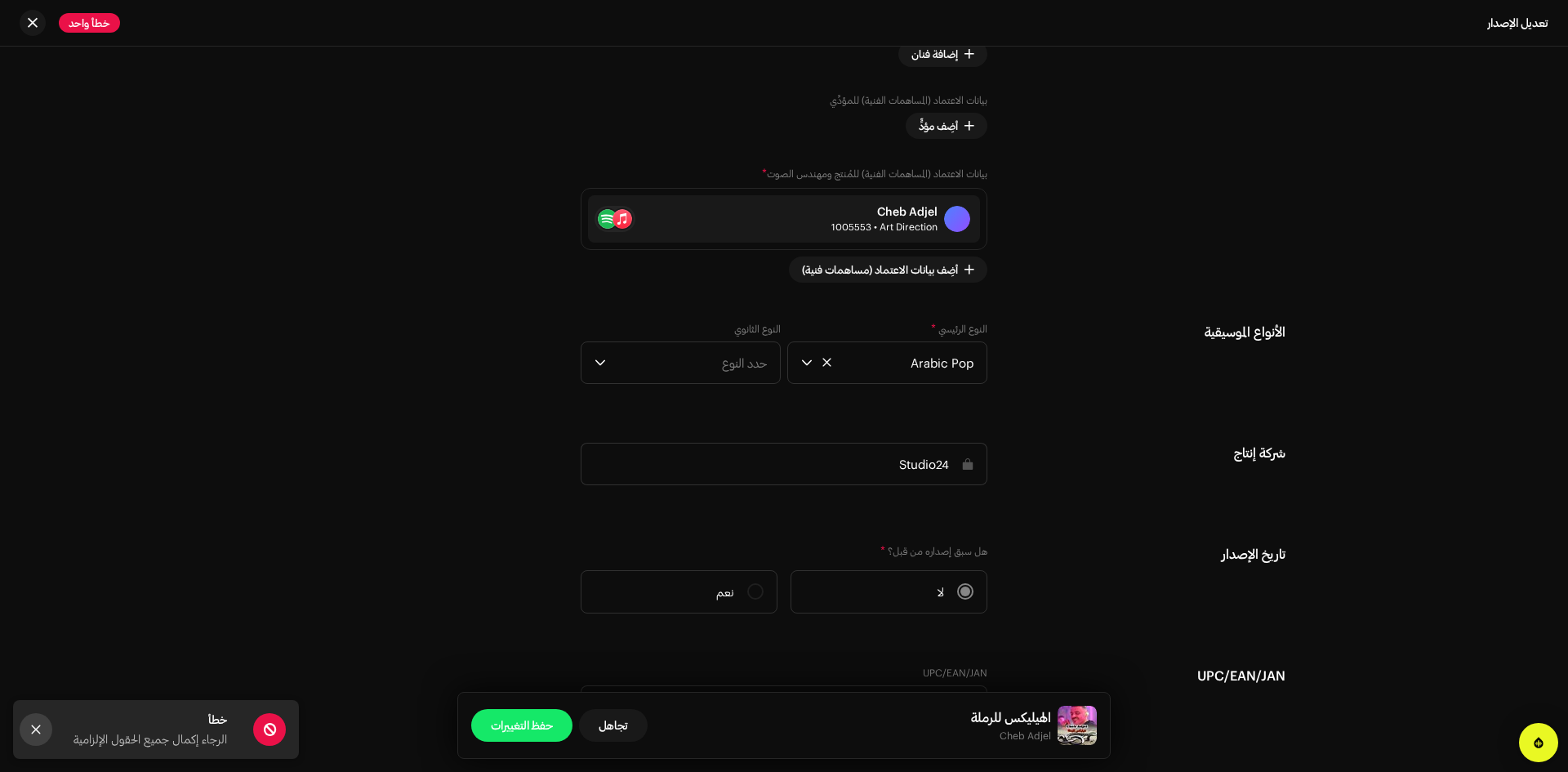
click at [36, 728] on icon "Close" at bounding box center [36, 729] width 11 height 11
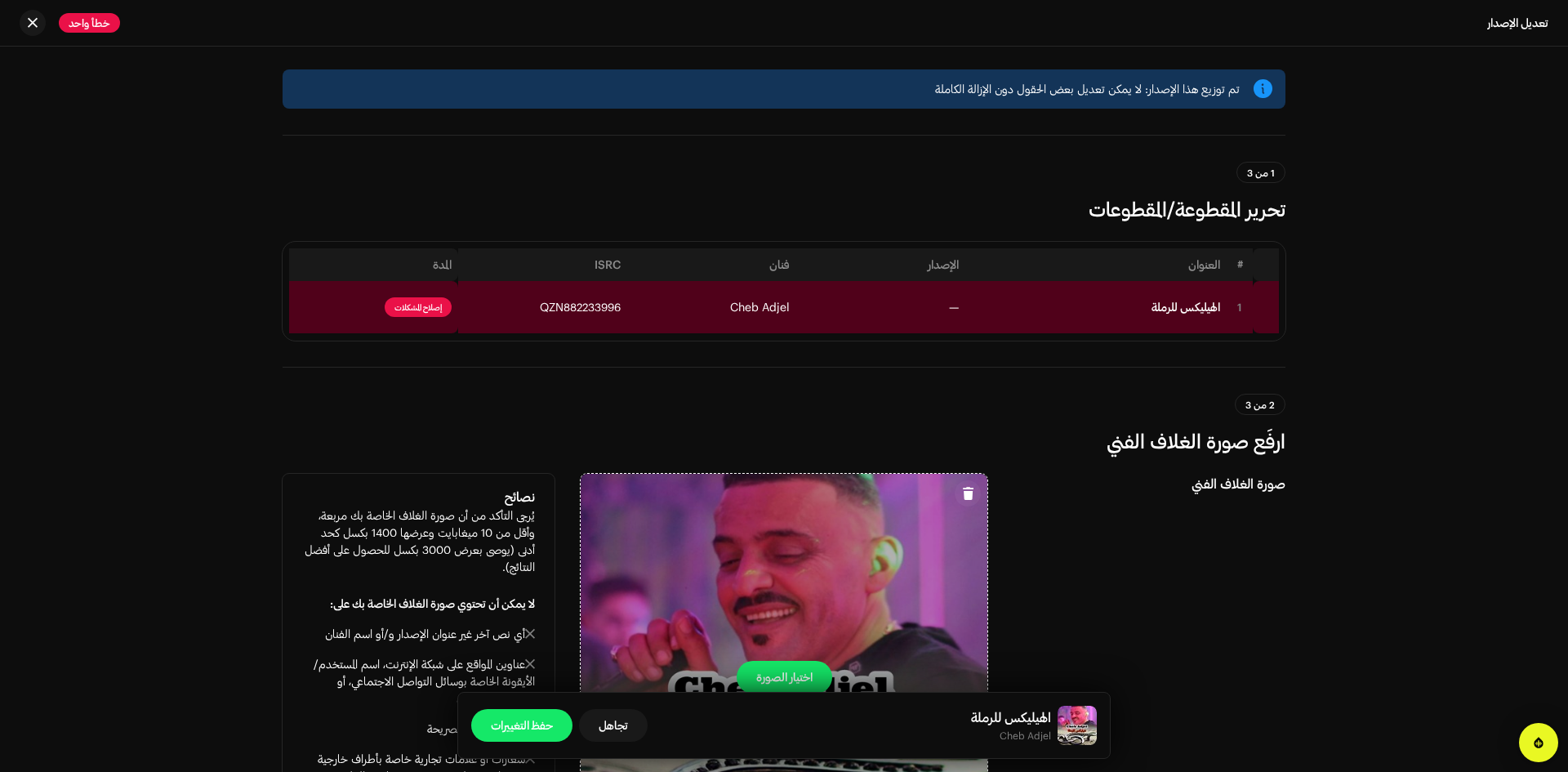
scroll to position [0, 0]
